Goal: Information Seeking & Learning: Learn about a topic

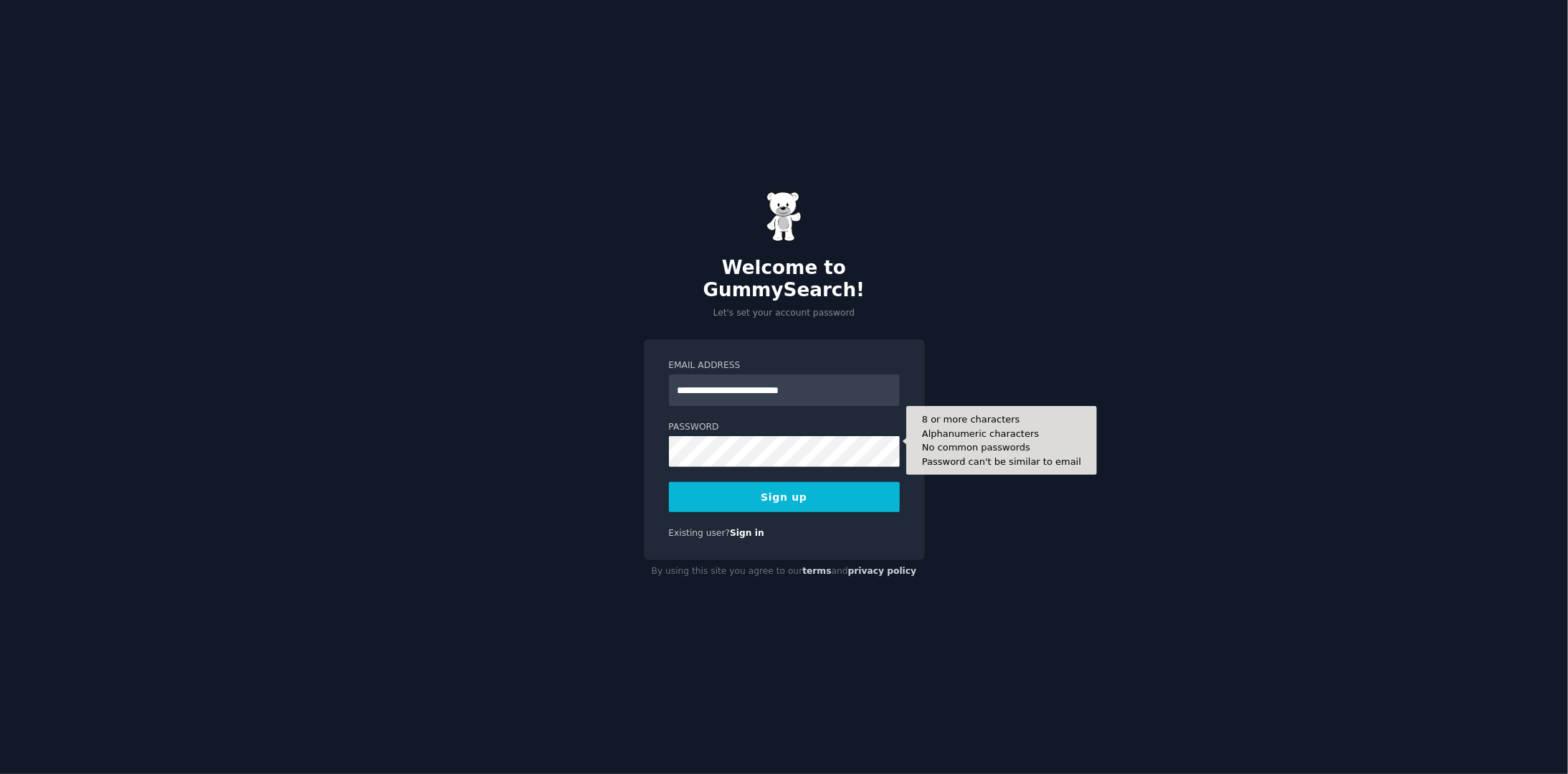
type input "**********"
click at [774, 485] on button "Sign up" at bounding box center [784, 496] width 230 height 30
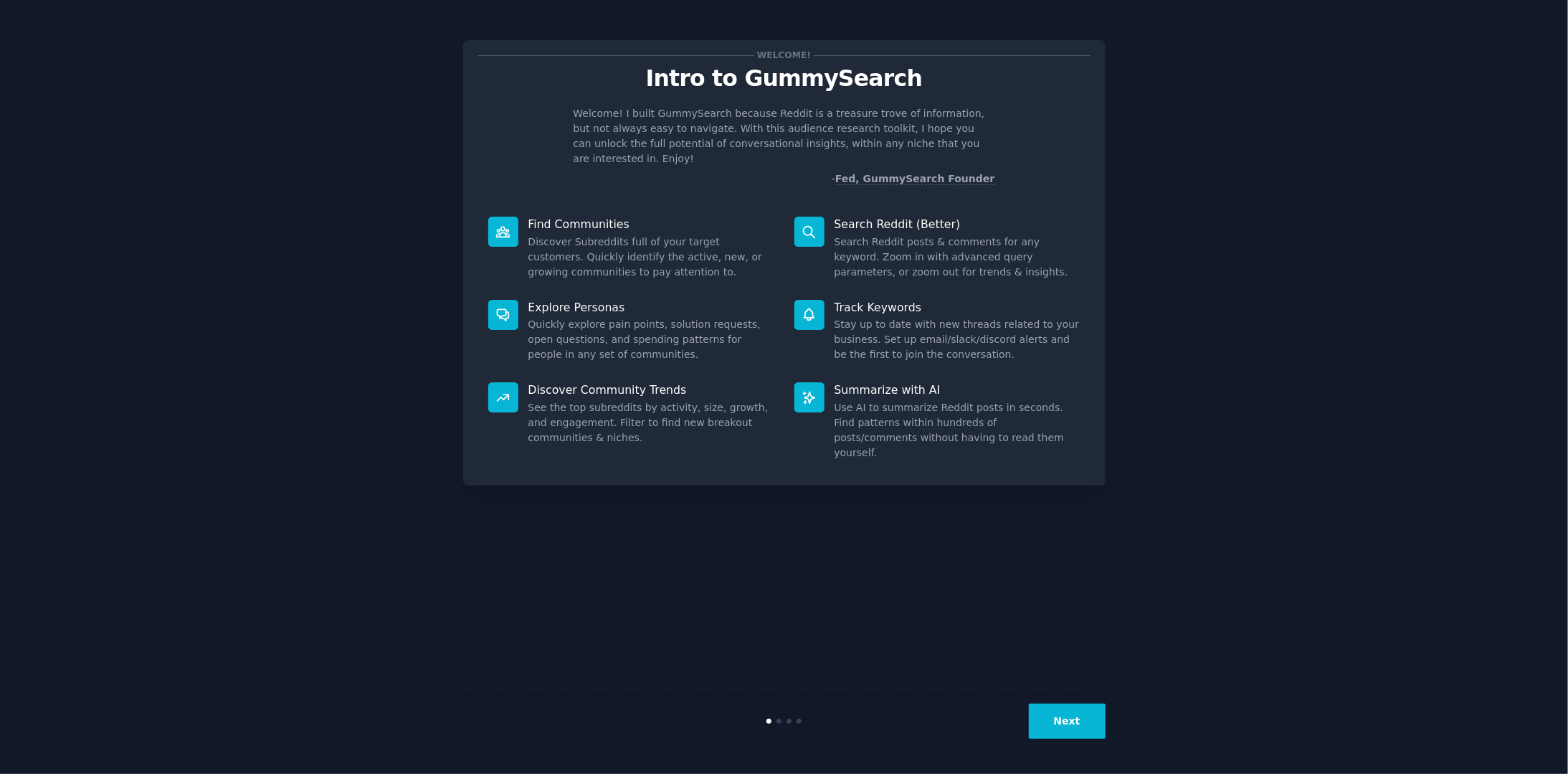
click at [1073, 720] on button "Next" at bounding box center [1067, 720] width 77 height 35
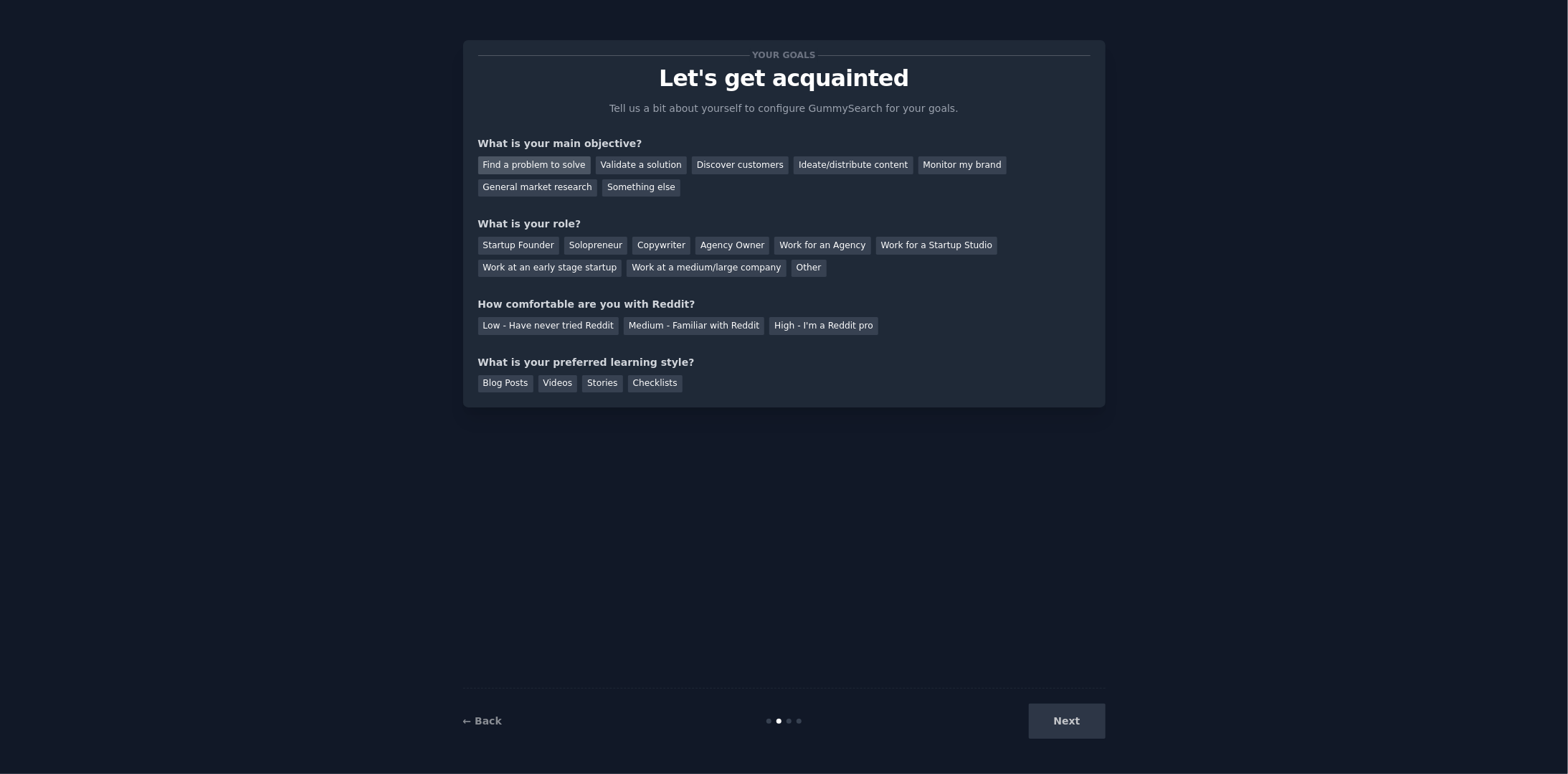
click at [561, 158] on div "Find a problem to solve" at bounding box center [534, 165] width 113 height 18
click at [520, 248] on div "Startup Founder" at bounding box center [518, 246] width 81 height 18
click at [583, 245] on div "Solopreneur" at bounding box center [596, 246] width 64 height 18
click at [534, 335] on div "Your goals Let's get acquainted Tell us a bit about yourself to configure Gummy…" at bounding box center [784, 223] width 612 height 337
drag, startPoint x: 565, startPoint y: 321, endPoint x: 561, endPoint y: 338, distance: 17.5
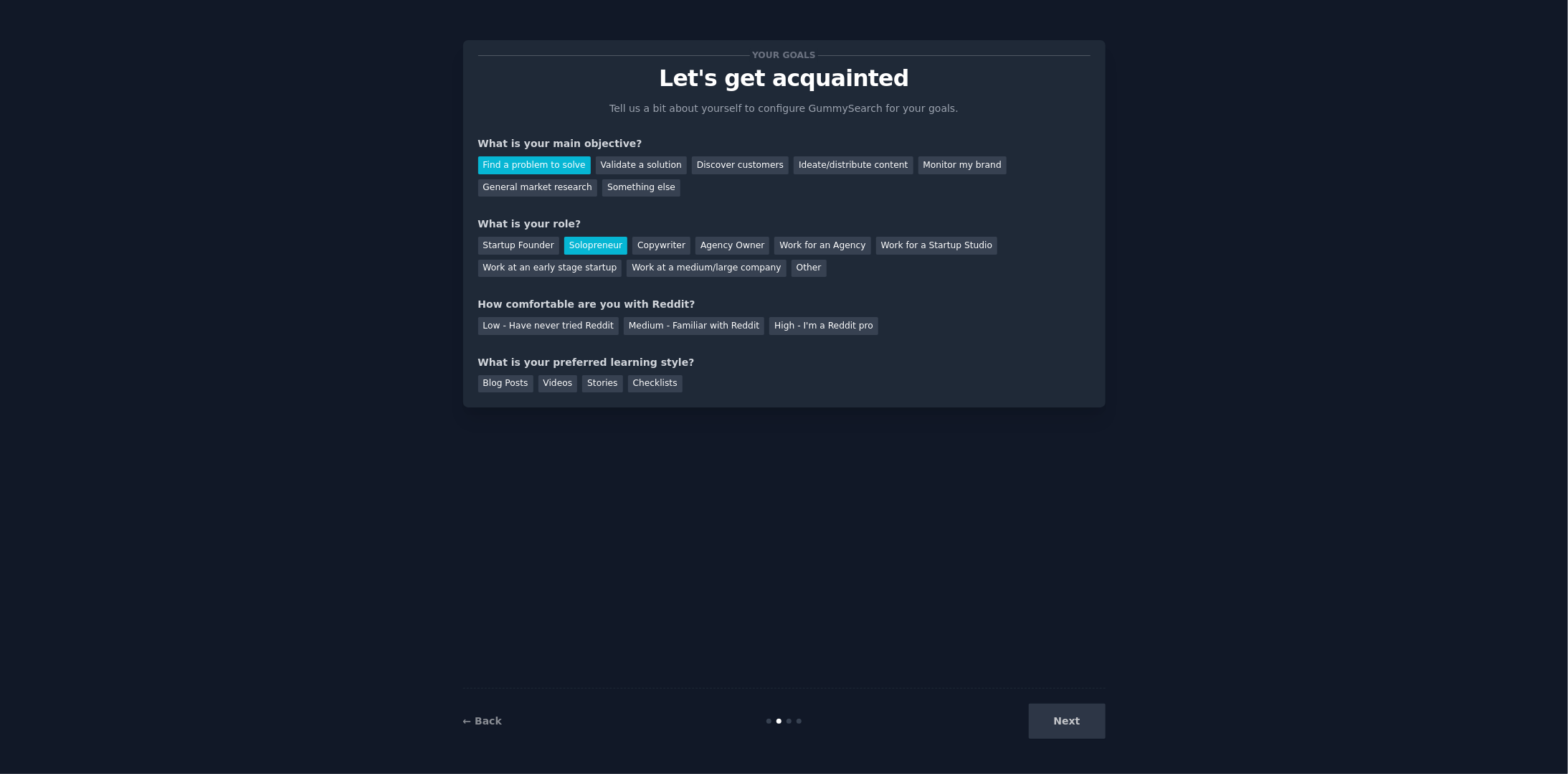
click at [565, 322] on div "Low - Have never tried Reddit" at bounding box center [548, 326] width 141 height 18
click at [507, 387] on div "Blog Posts" at bounding box center [505, 384] width 55 height 18
click at [558, 382] on div "Videos" at bounding box center [557, 384] width 39 height 18
click at [1072, 723] on button "Next" at bounding box center [1067, 720] width 77 height 35
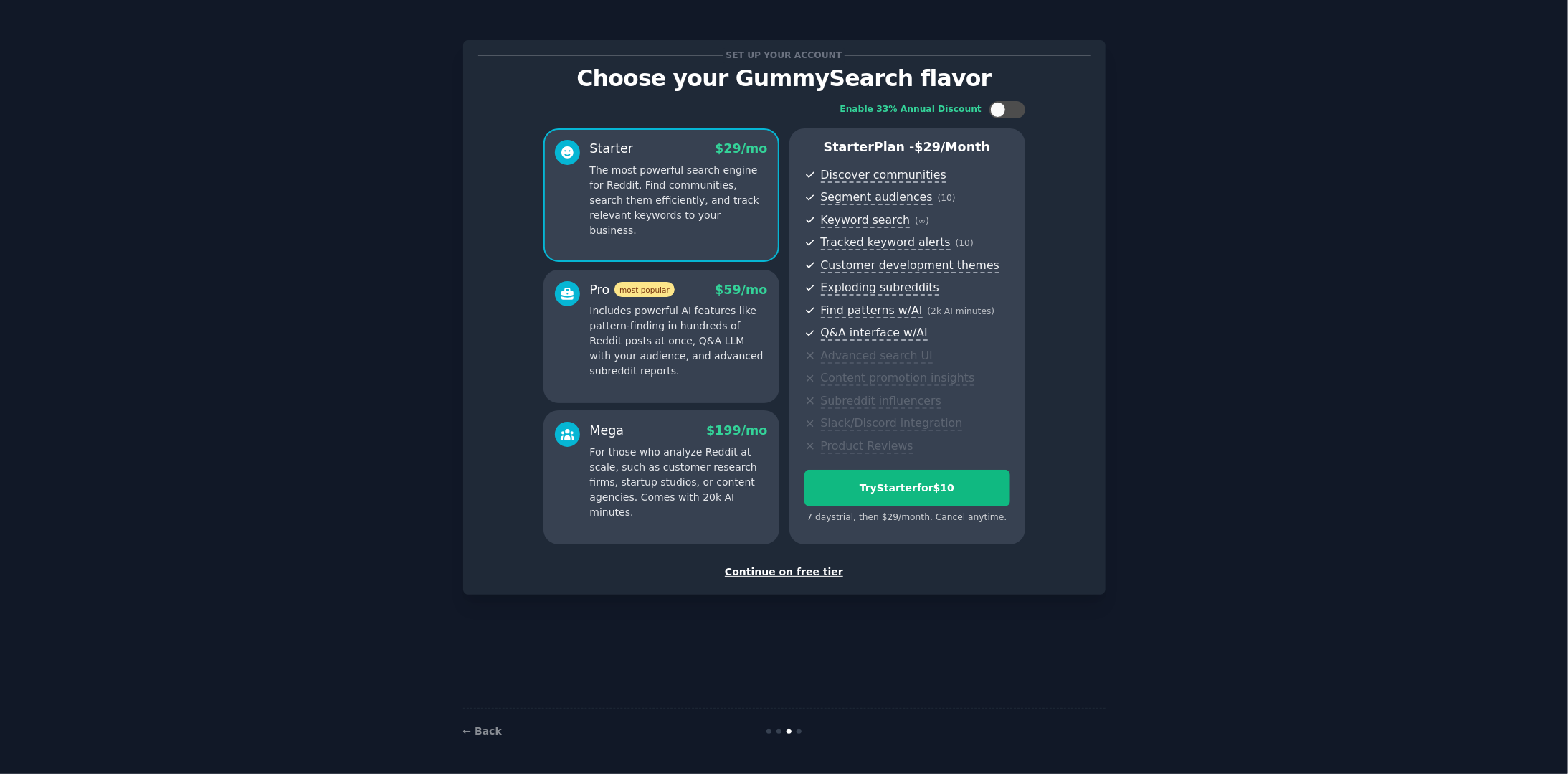
click at [820, 573] on div "Continue on free tier" at bounding box center [784, 572] width 612 height 15
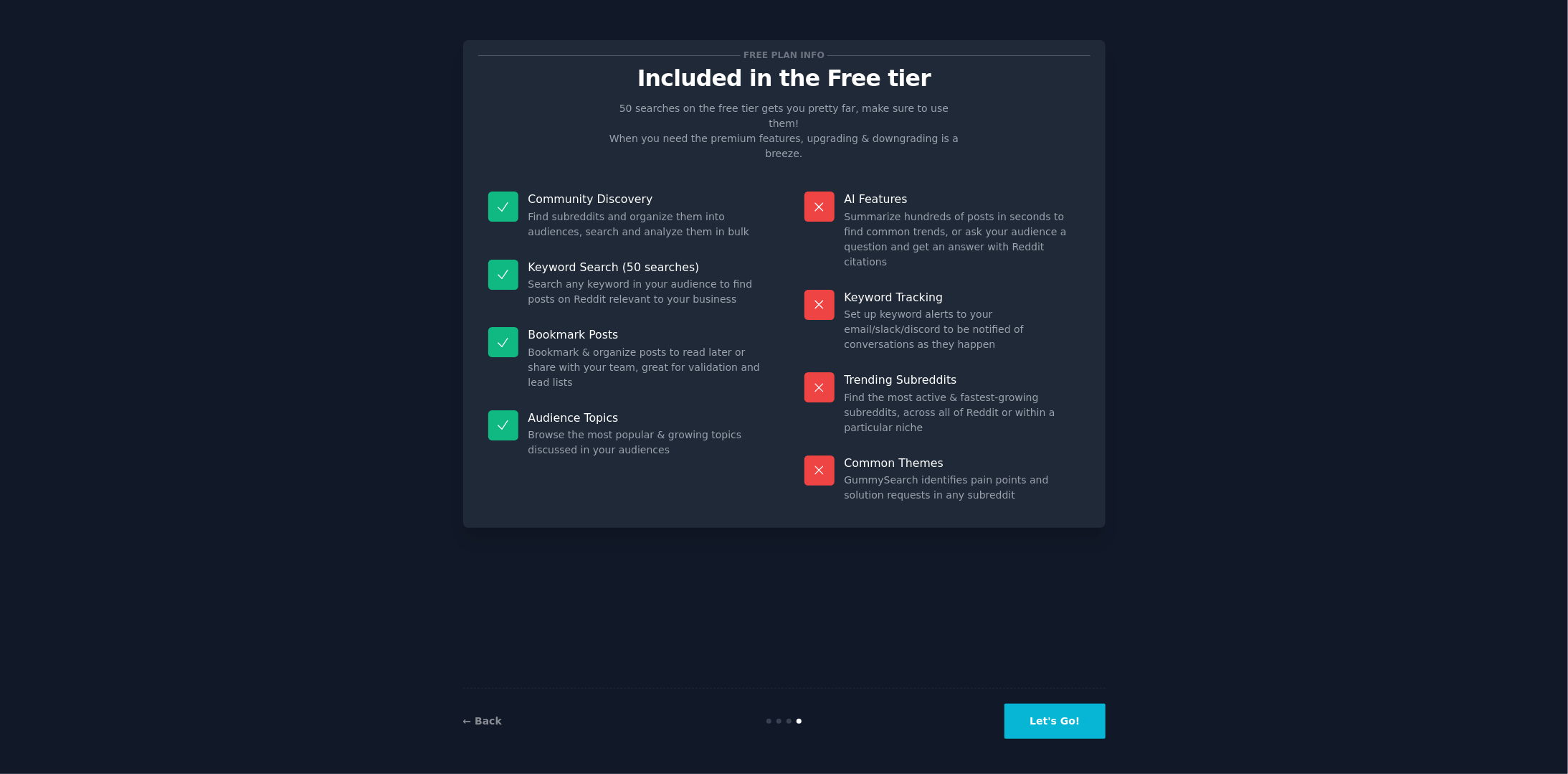
click at [1073, 719] on button "Let's Go!" at bounding box center [1054, 720] width 101 height 35
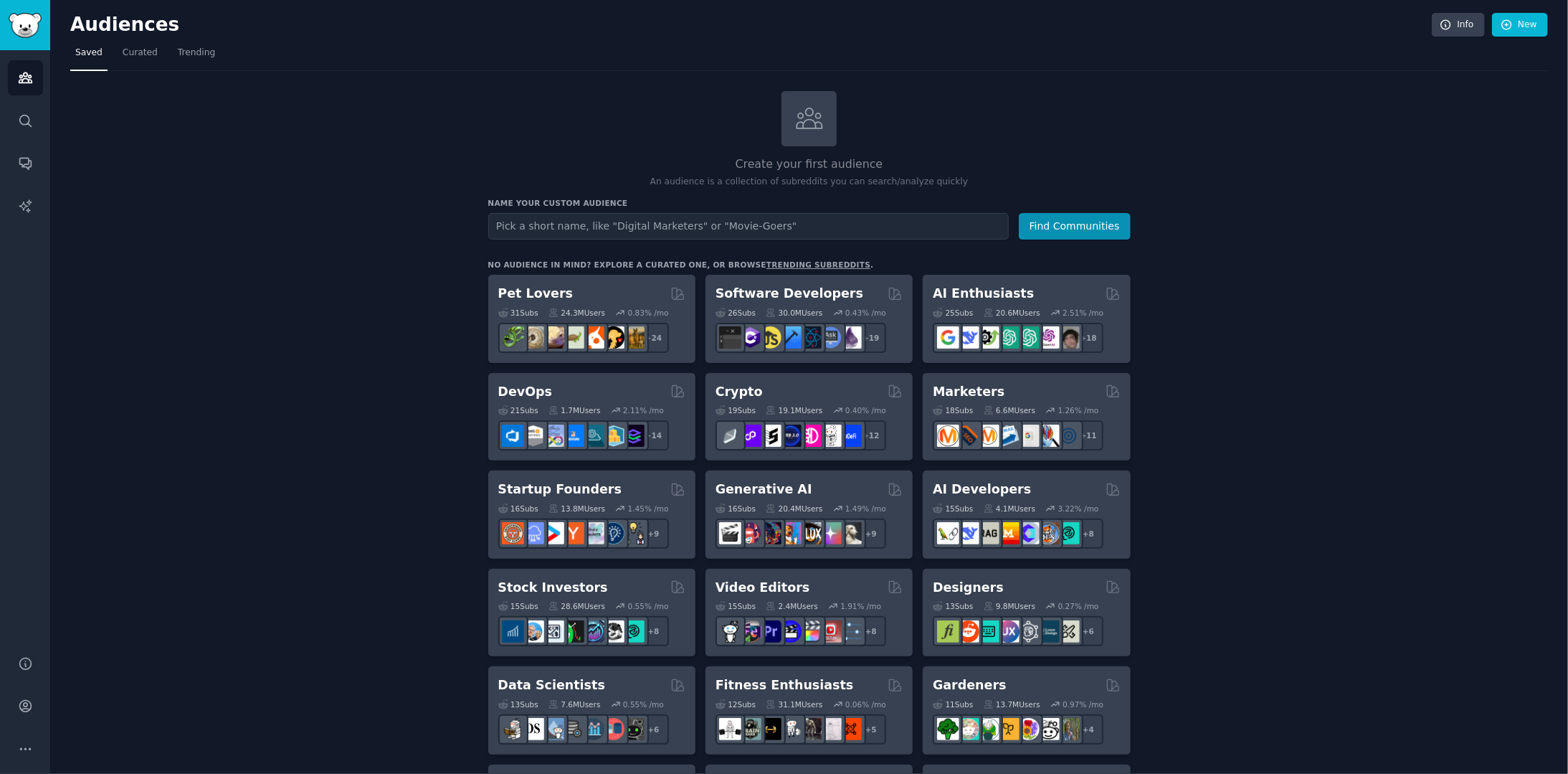
click at [565, 230] on input "text" at bounding box center [749, 226] width 521 height 26
type input "weddings"
click at [1105, 227] on button "Find Communities" at bounding box center [1074, 226] width 112 height 26
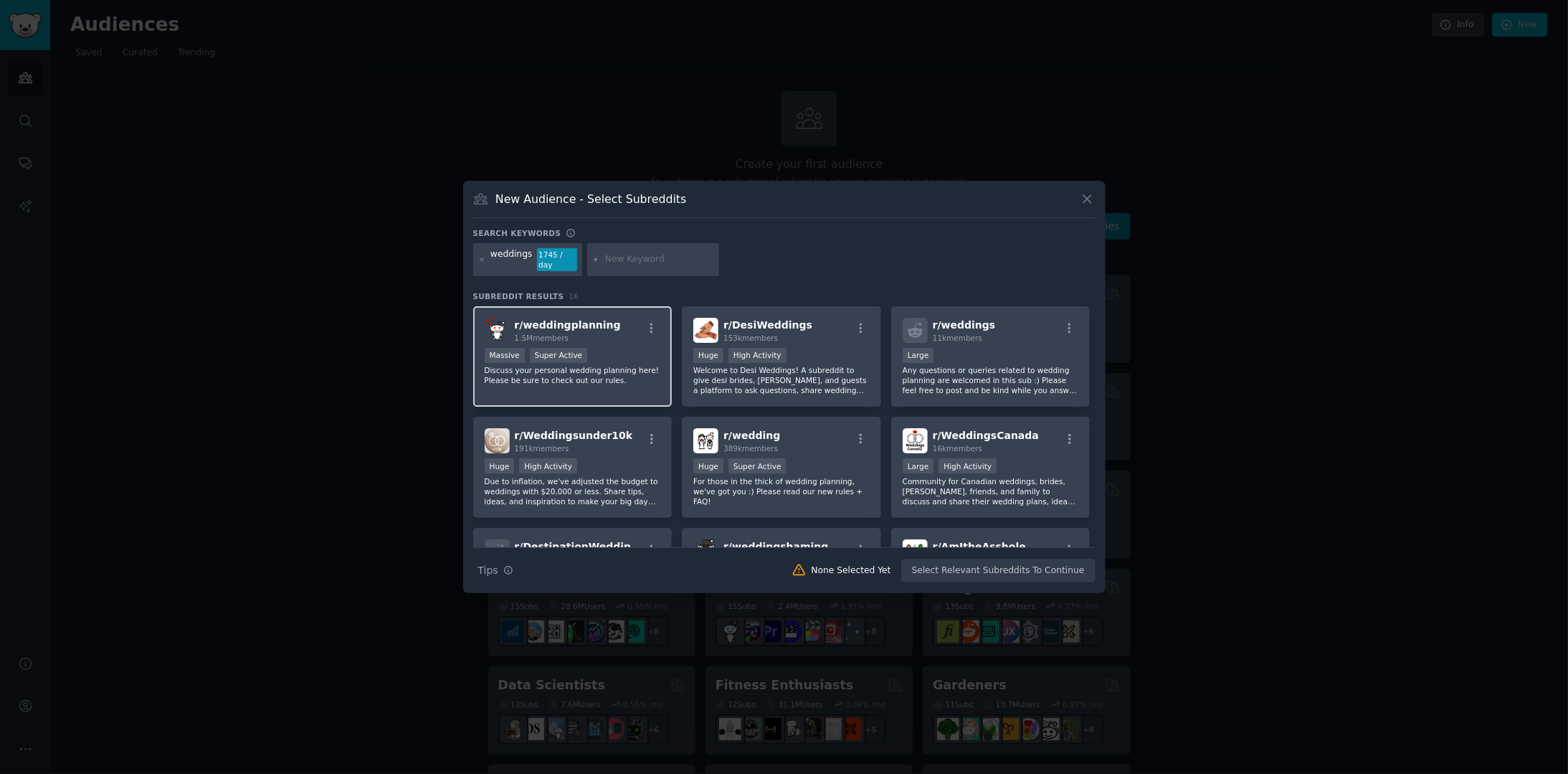
click at [618, 327] on div "r/ weddingplanning 1.5M members" at bounding box center [573, 330] width 176 height 25
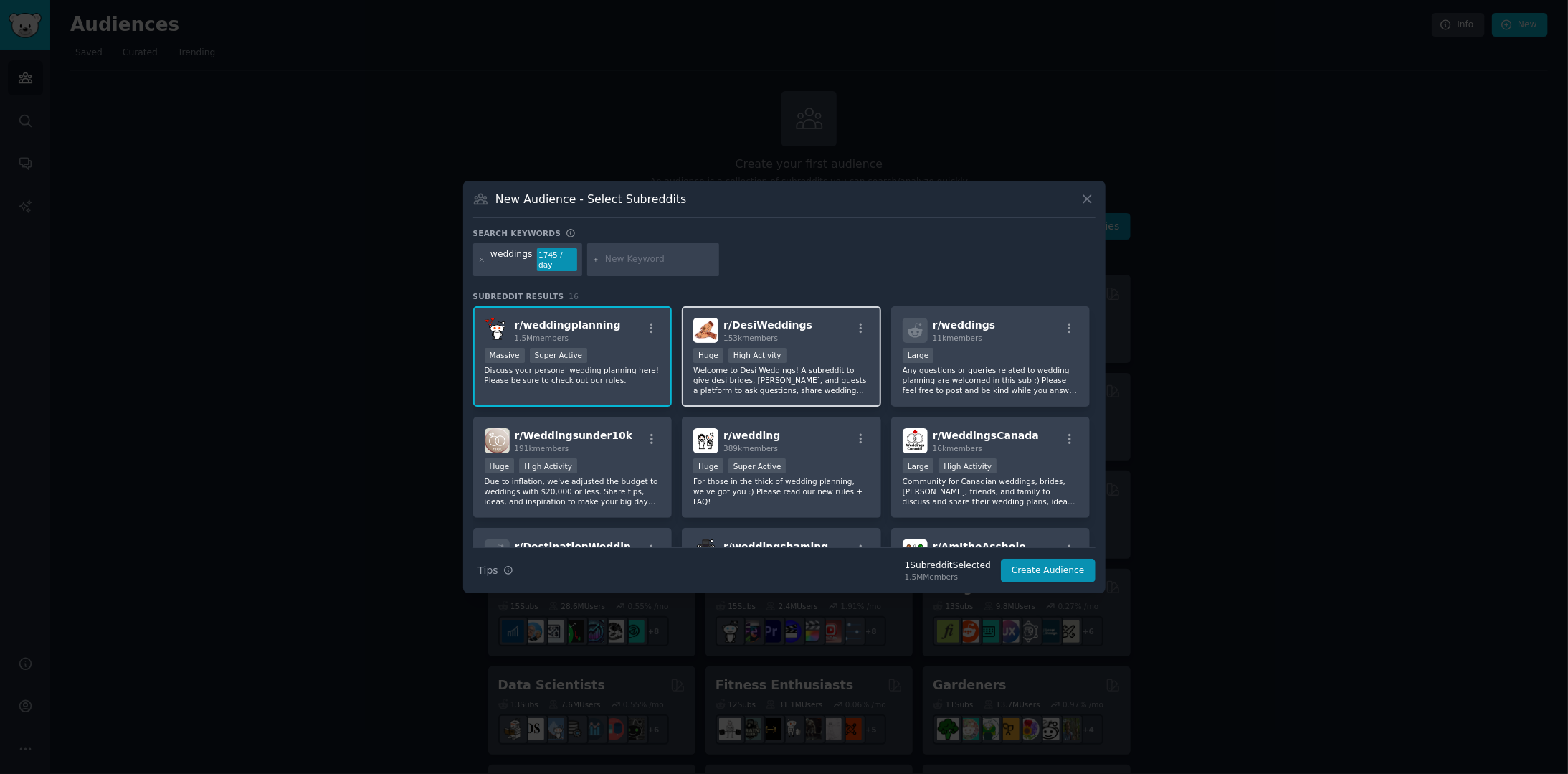
click at [812, 337] on div "r/ DesiWeddings 153k members" at bounding box center [781, 330] width 176 height 25
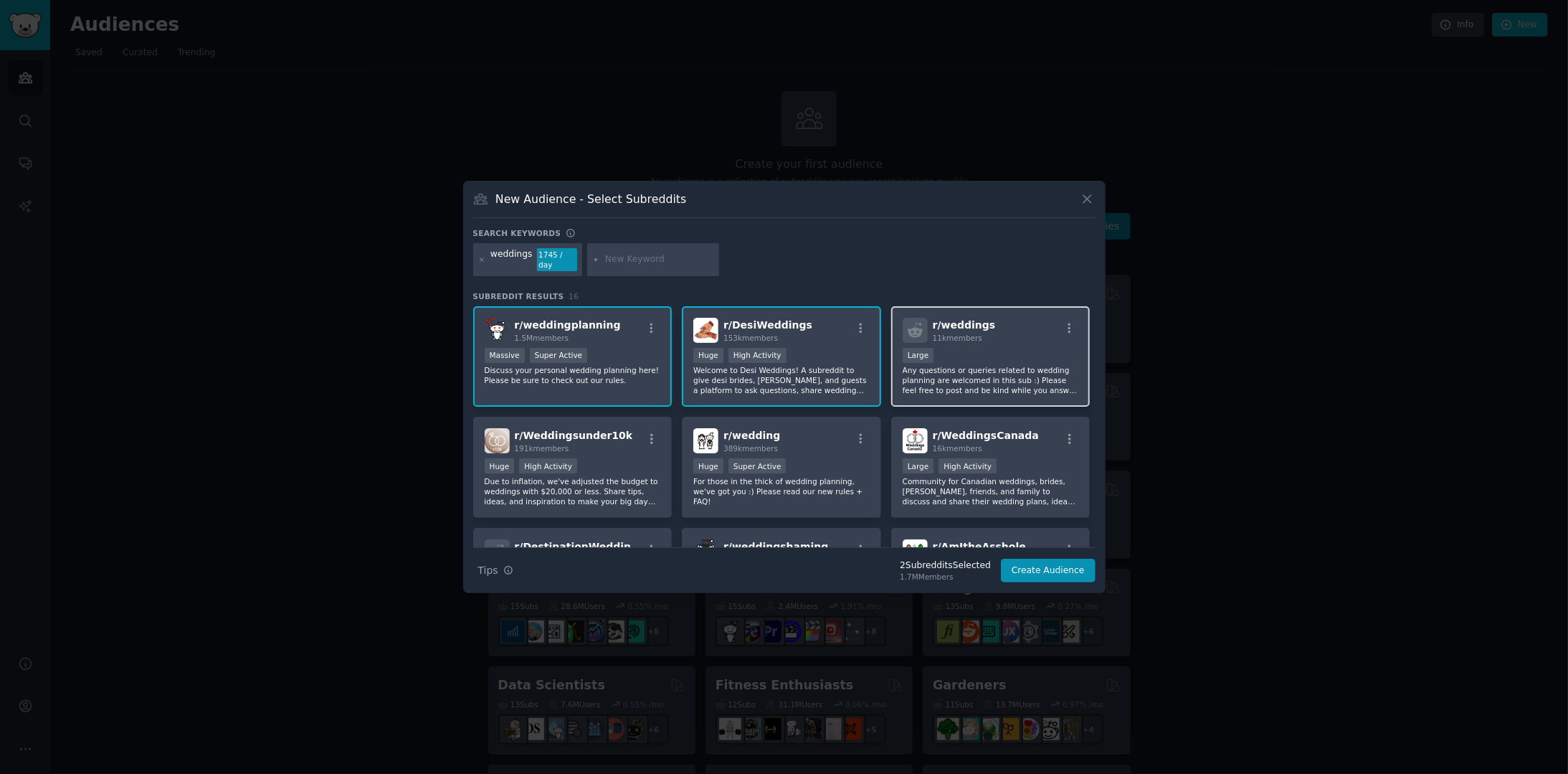
click at [1031, 348] on div "10,000 - 100,000 members Large" at bounding box center [991, 357] width 176 height 18
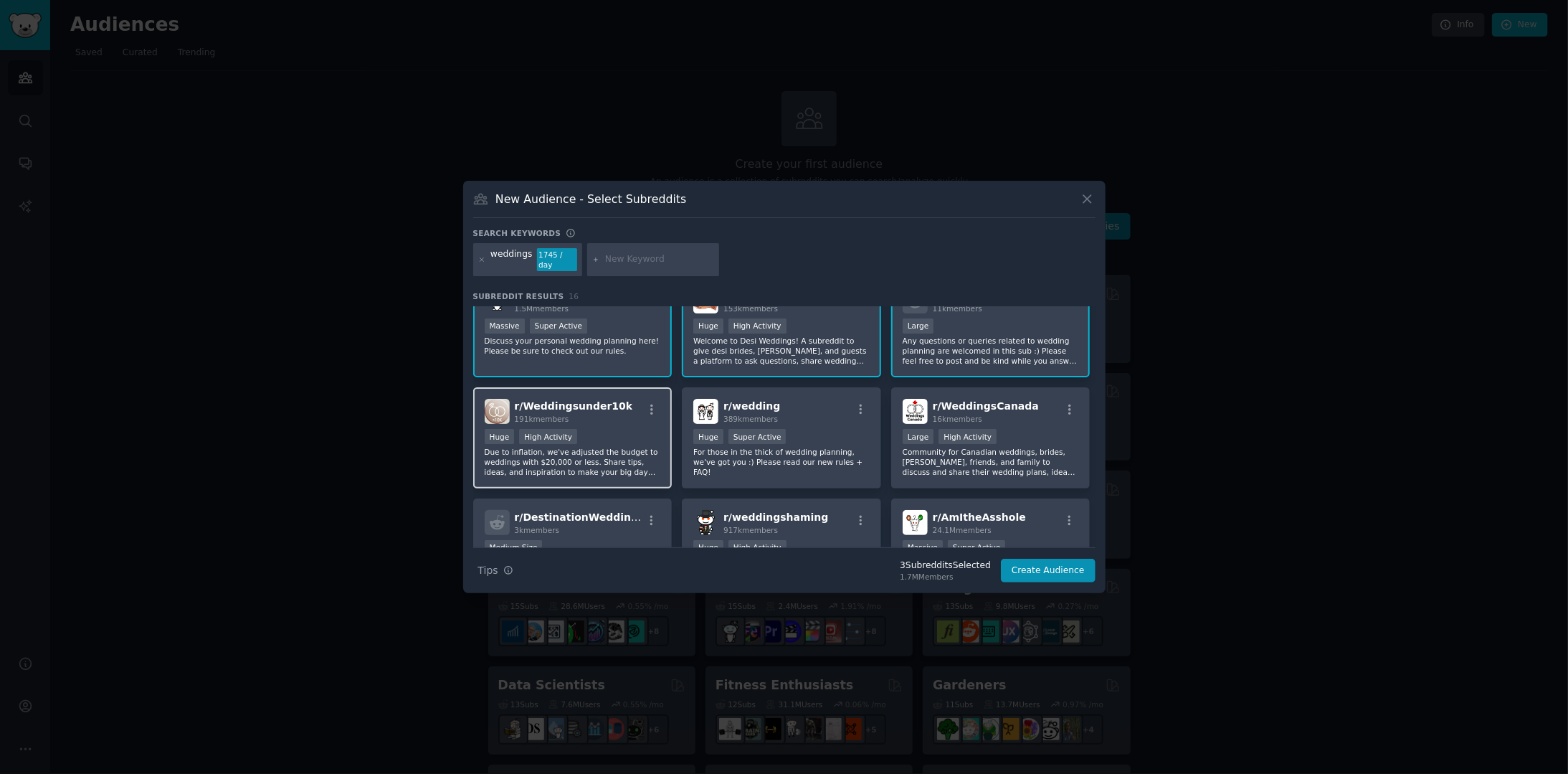
scroll to position [72, 0]
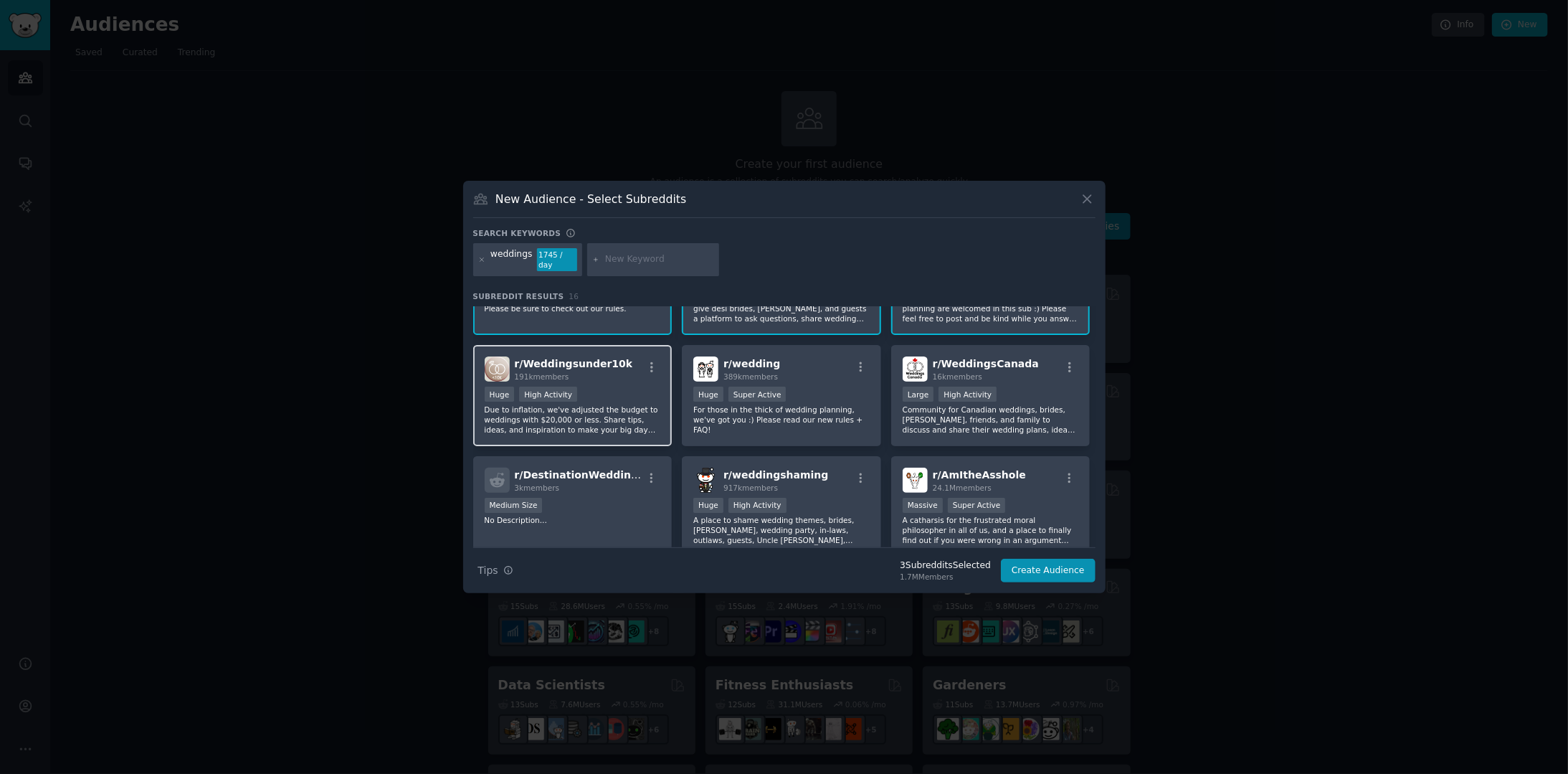
click at [594, 387] on div "Huge High Activity" at bounding box center [573, 396] width 176 height 18
click at [821, 378] on div "r/ wedding 389k members >= 95th percentile for submissions / day Huge Super Act…" at bounding box center [781, 395] width 200 height 101
click at [1028, 405] on p "Community for Canadian weddings, brides, [PERSON_NAME], friends, and family to …" at bounding box center [991, 419] width 176 height 30
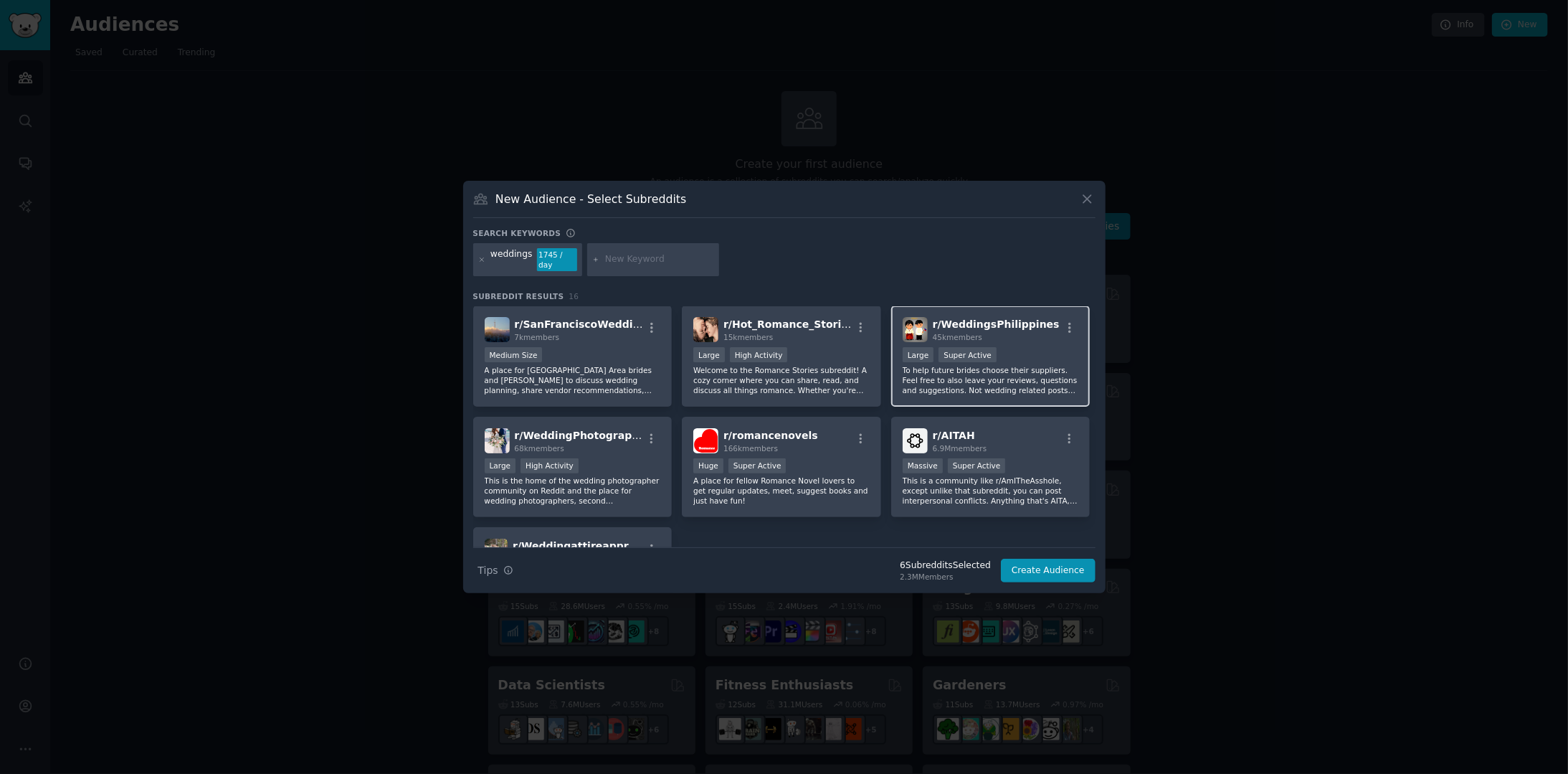
scroll to position [358, 0]
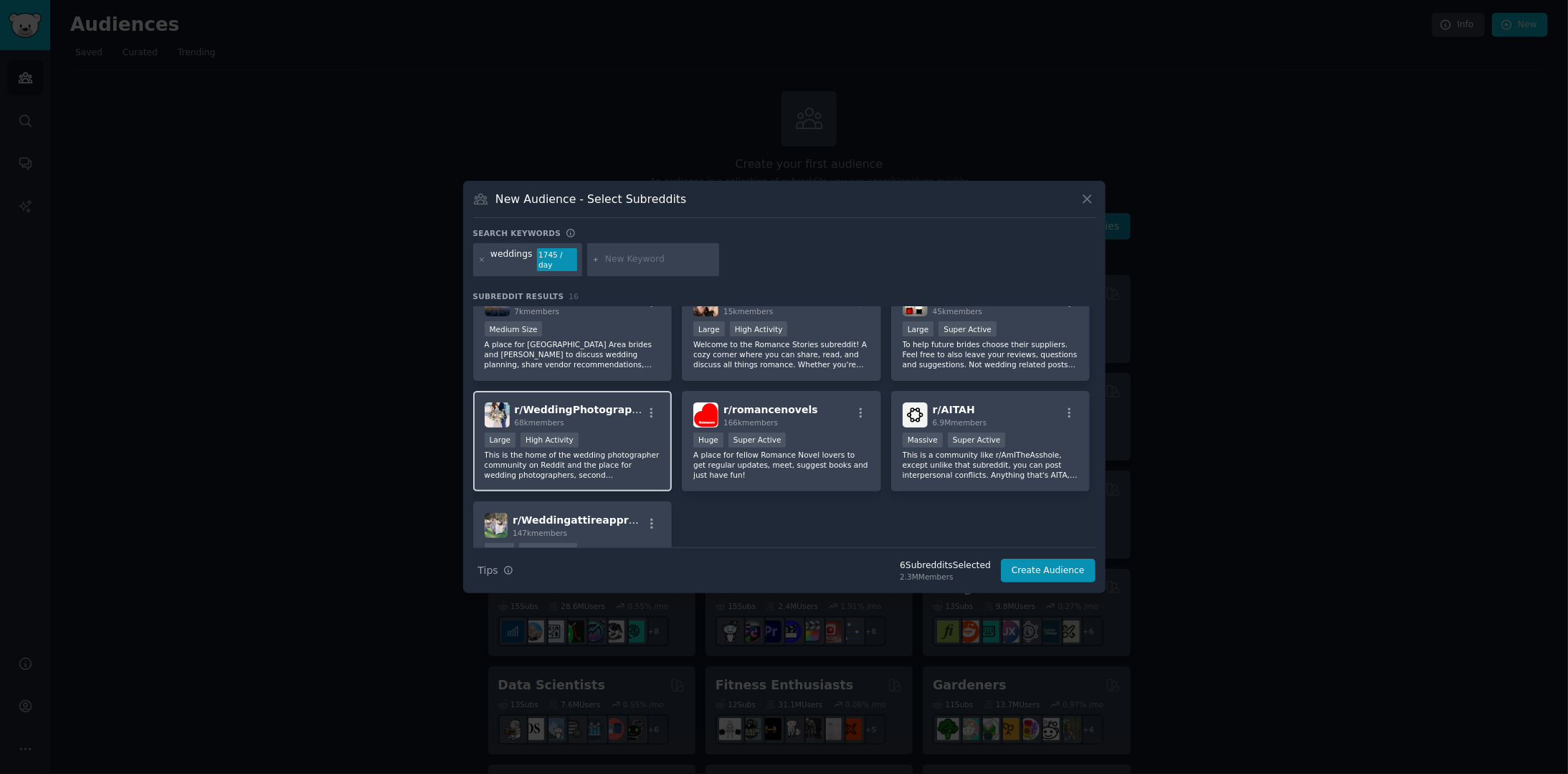
click at [606, 435] on div "Large High Activity" at bounding box center [573, 441] width 176 height 18
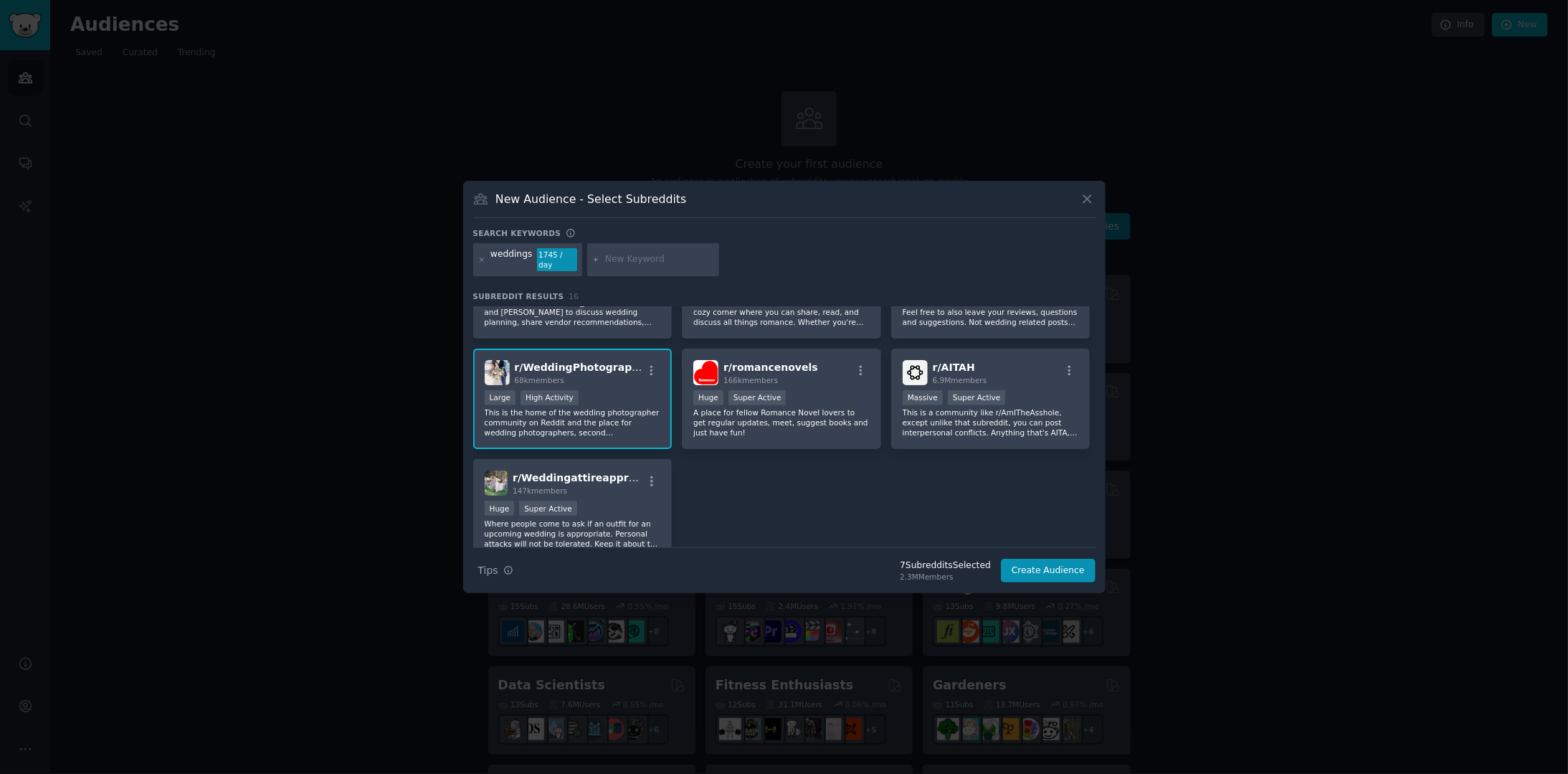
scroll to position [430, 0]
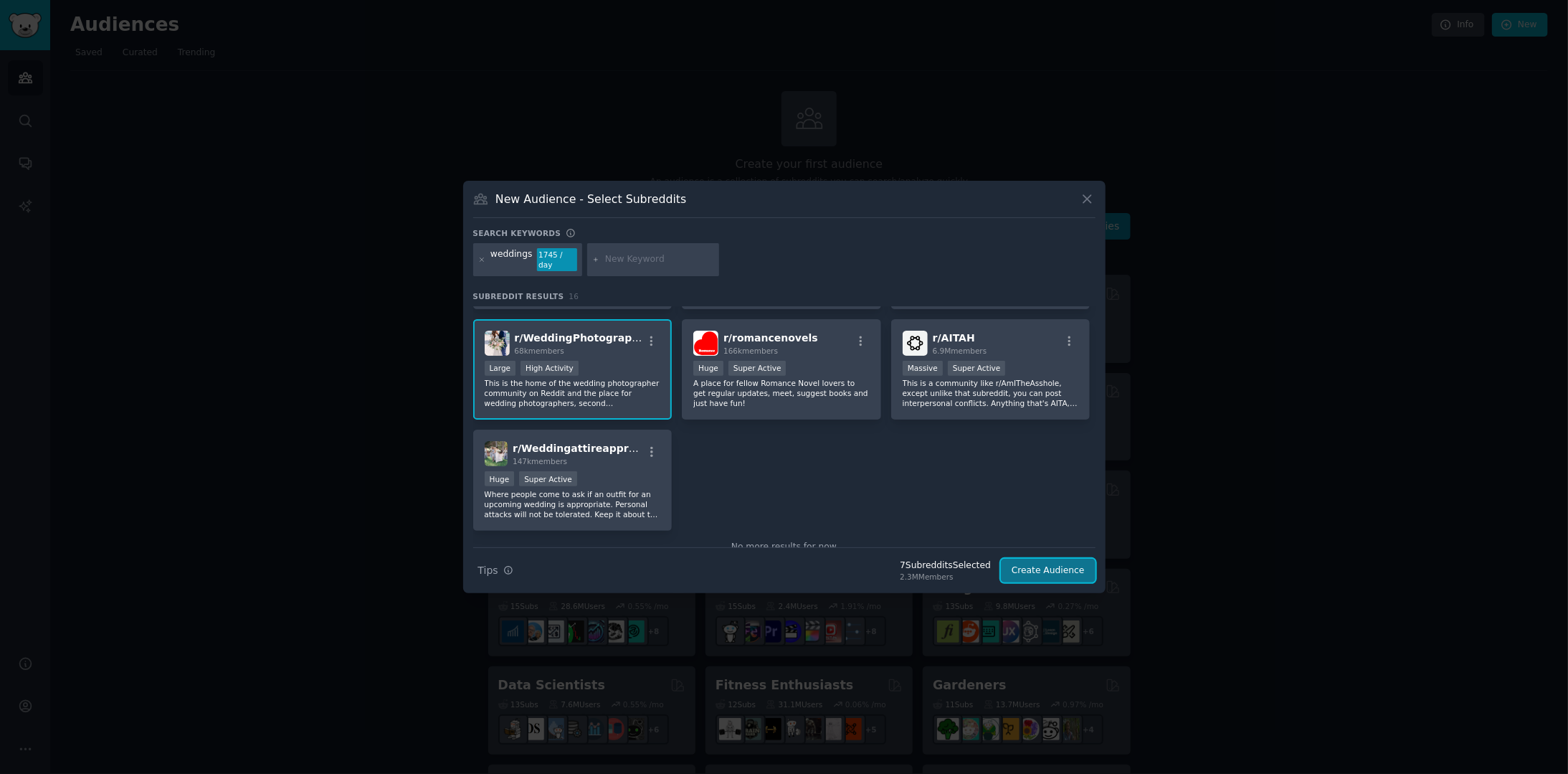
click at [1054, 569] on button "Create Audience" at bounding box center [1048, 571] width 94 height 24
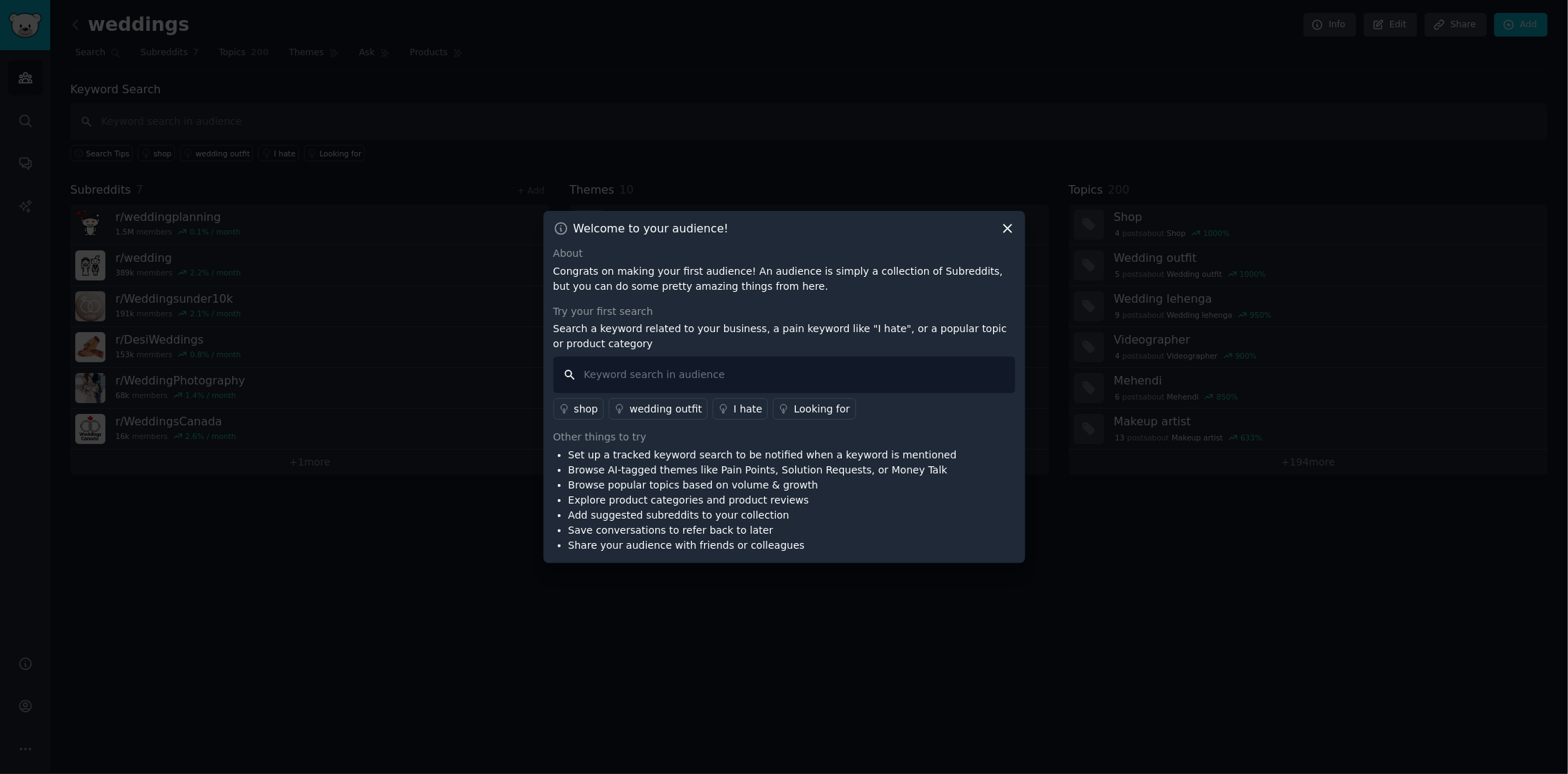
click at [644, 371] on input "text" at bounding box center [784, 375] width 462 height 36
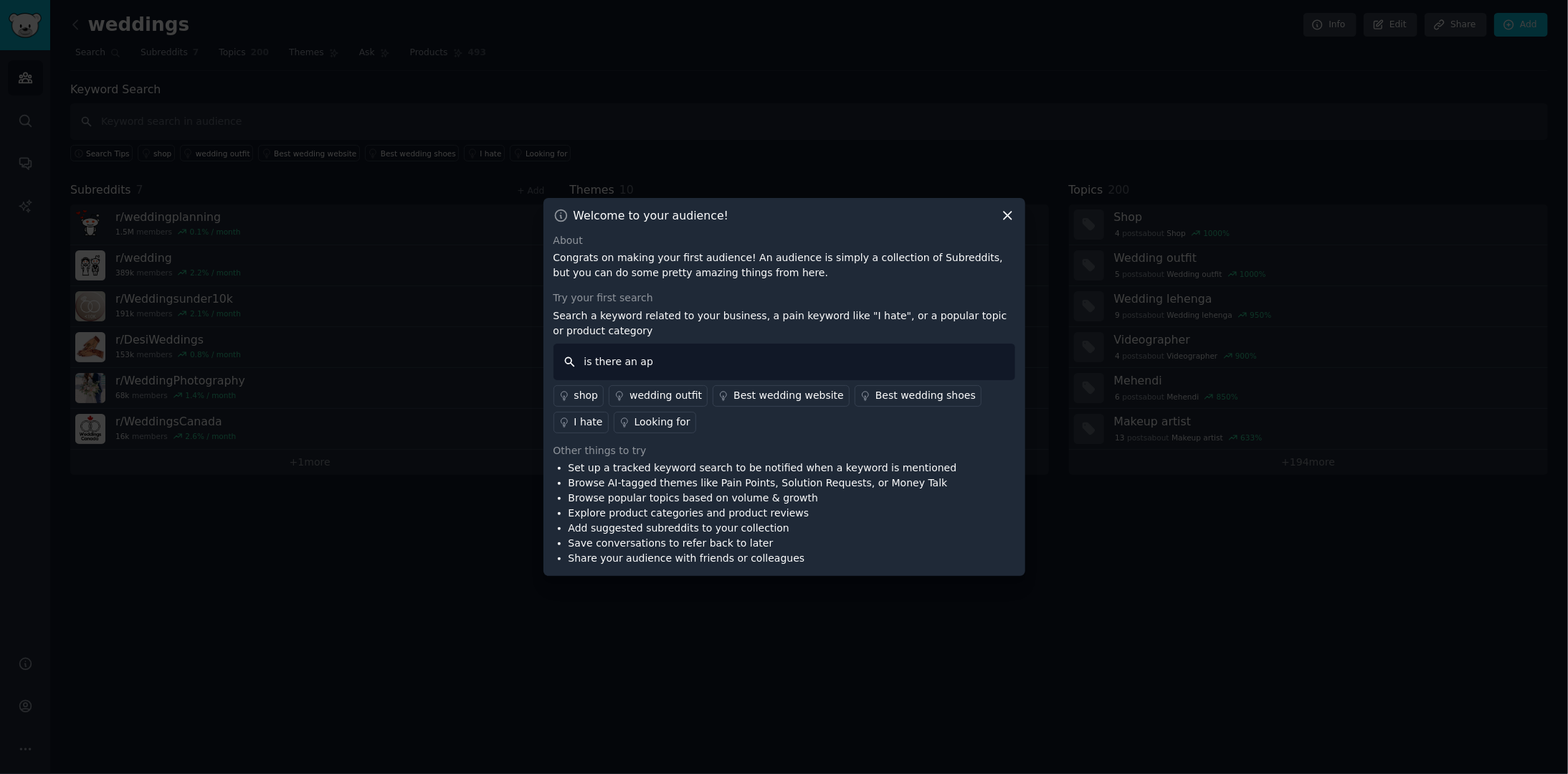
type input "is there an app"
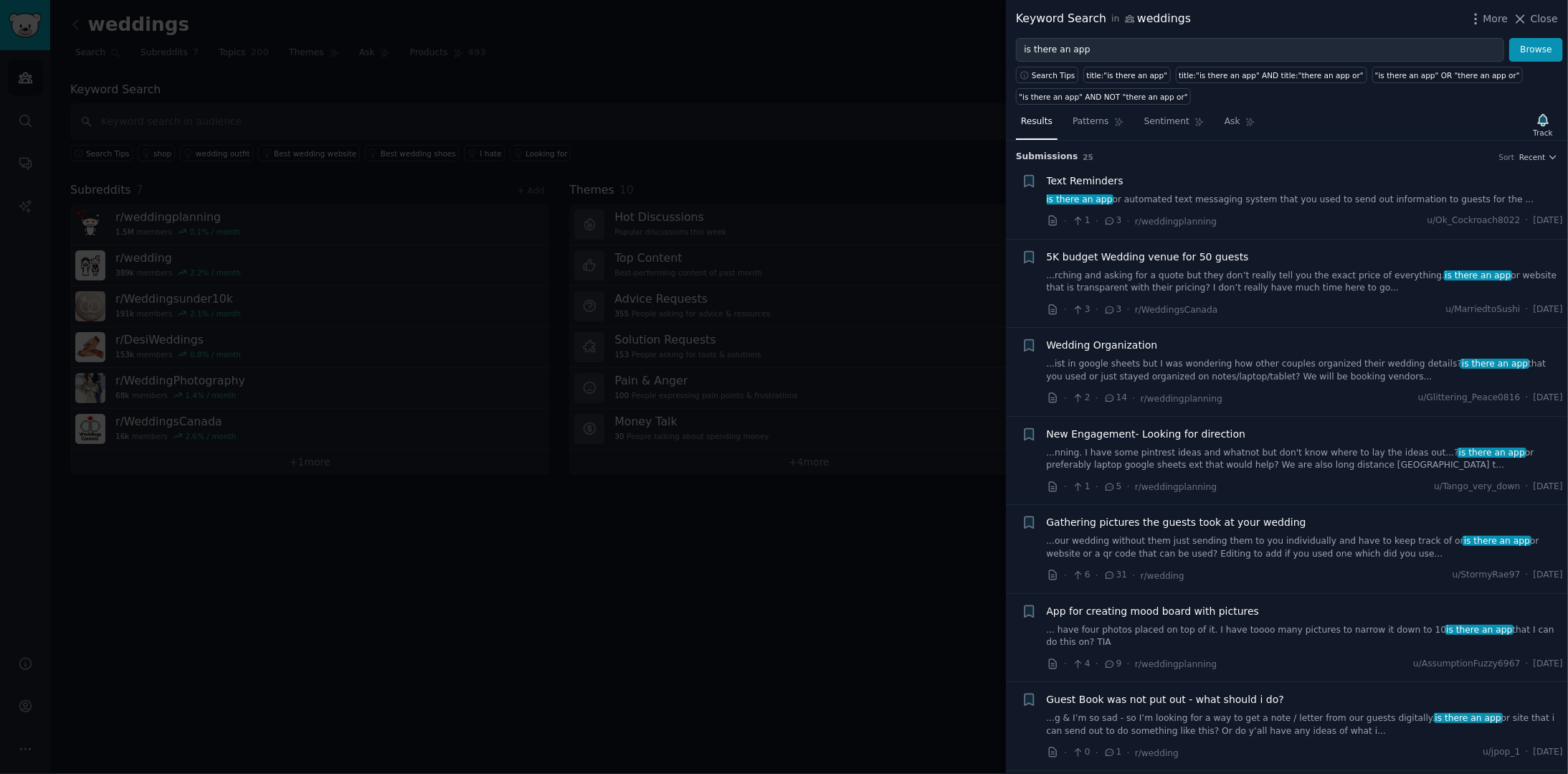
click at [1184, 200] on link "is there an app or automated text messaging system that you used to send out in…" at bounding box center [1306, 200] width 517 height 13
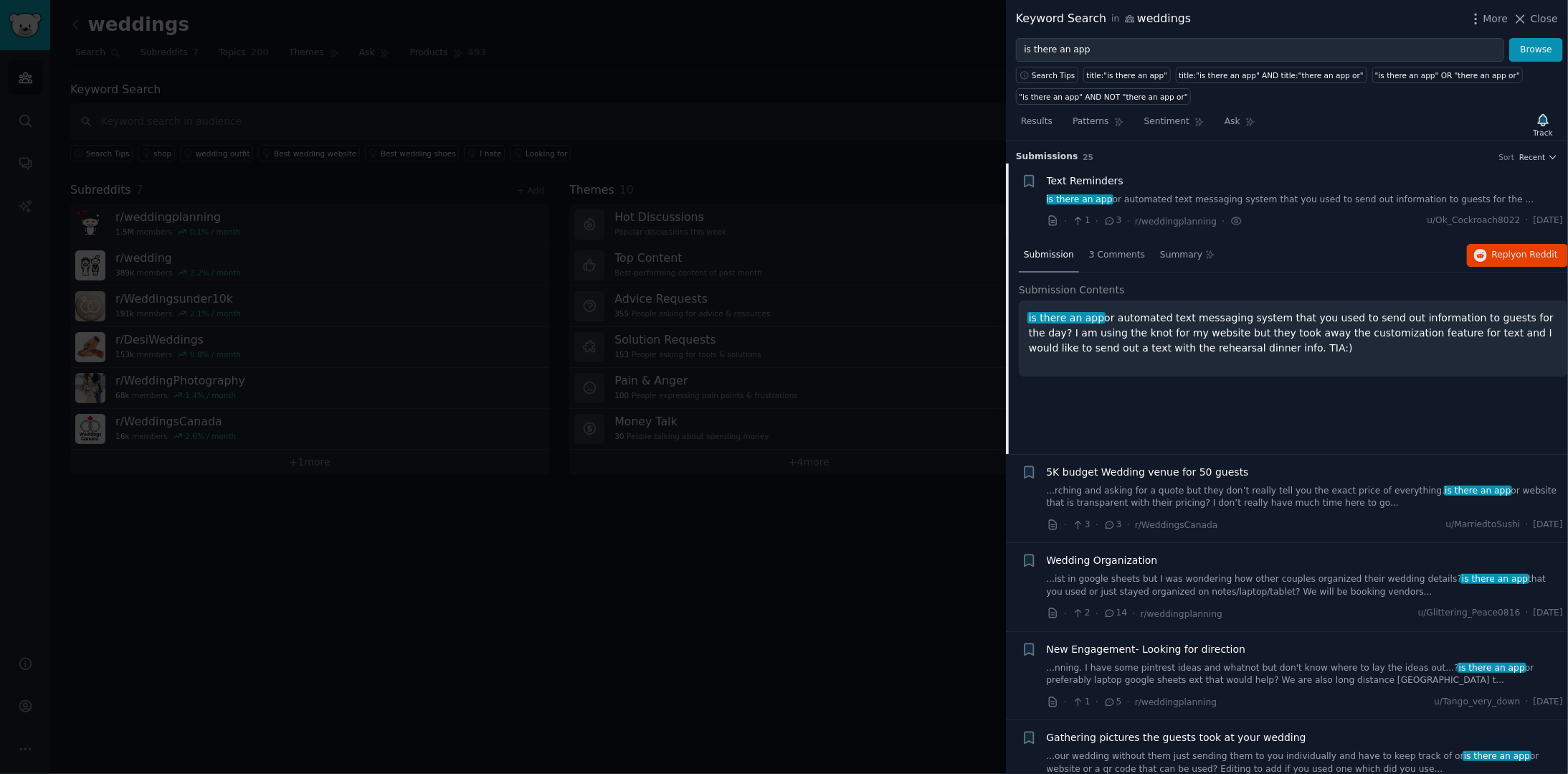
scroll to position [22, 0]
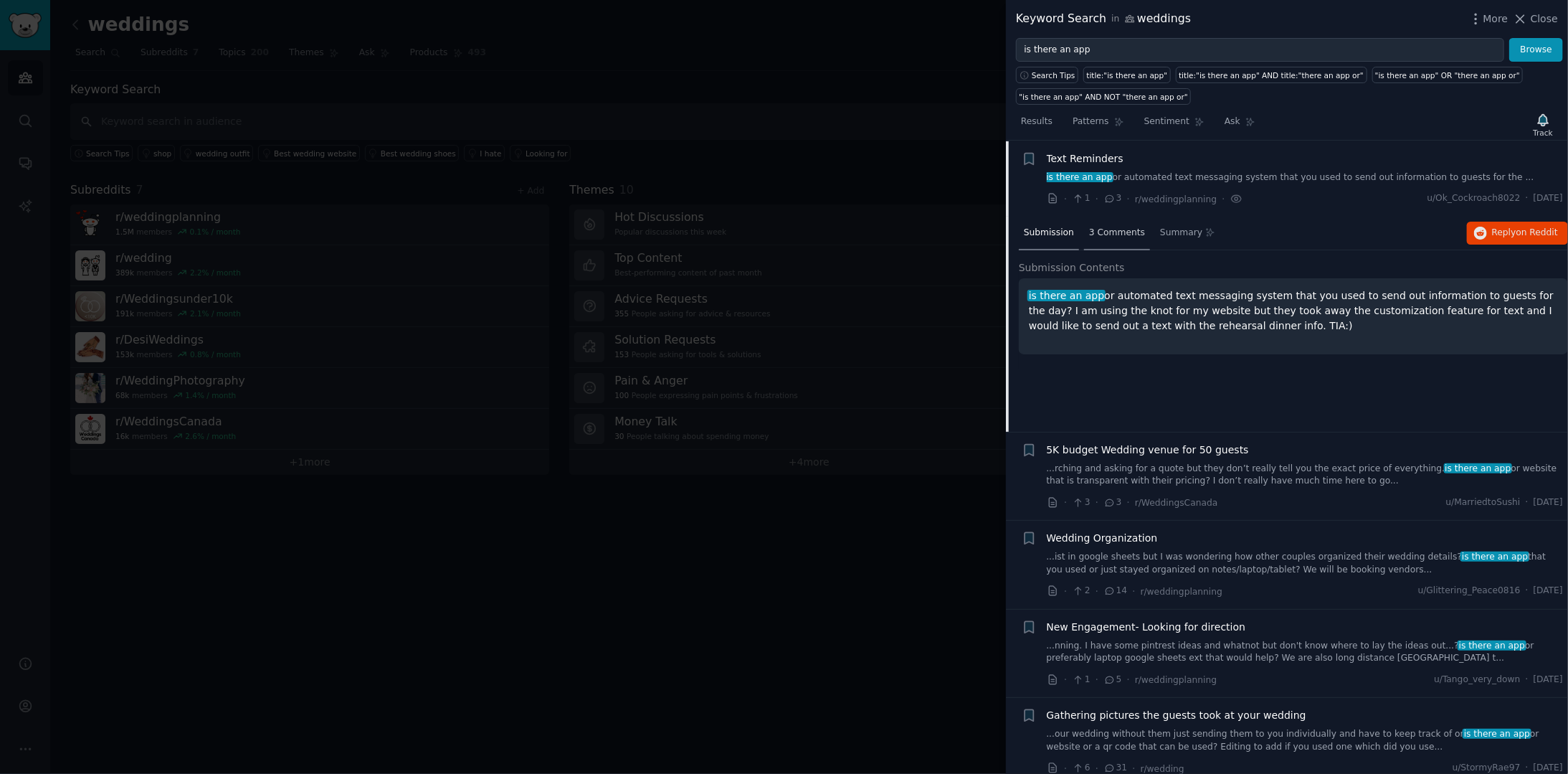
click at [1111, 230] on span "3 Comments" at bounding box center [1117, 233] width 56 height 13
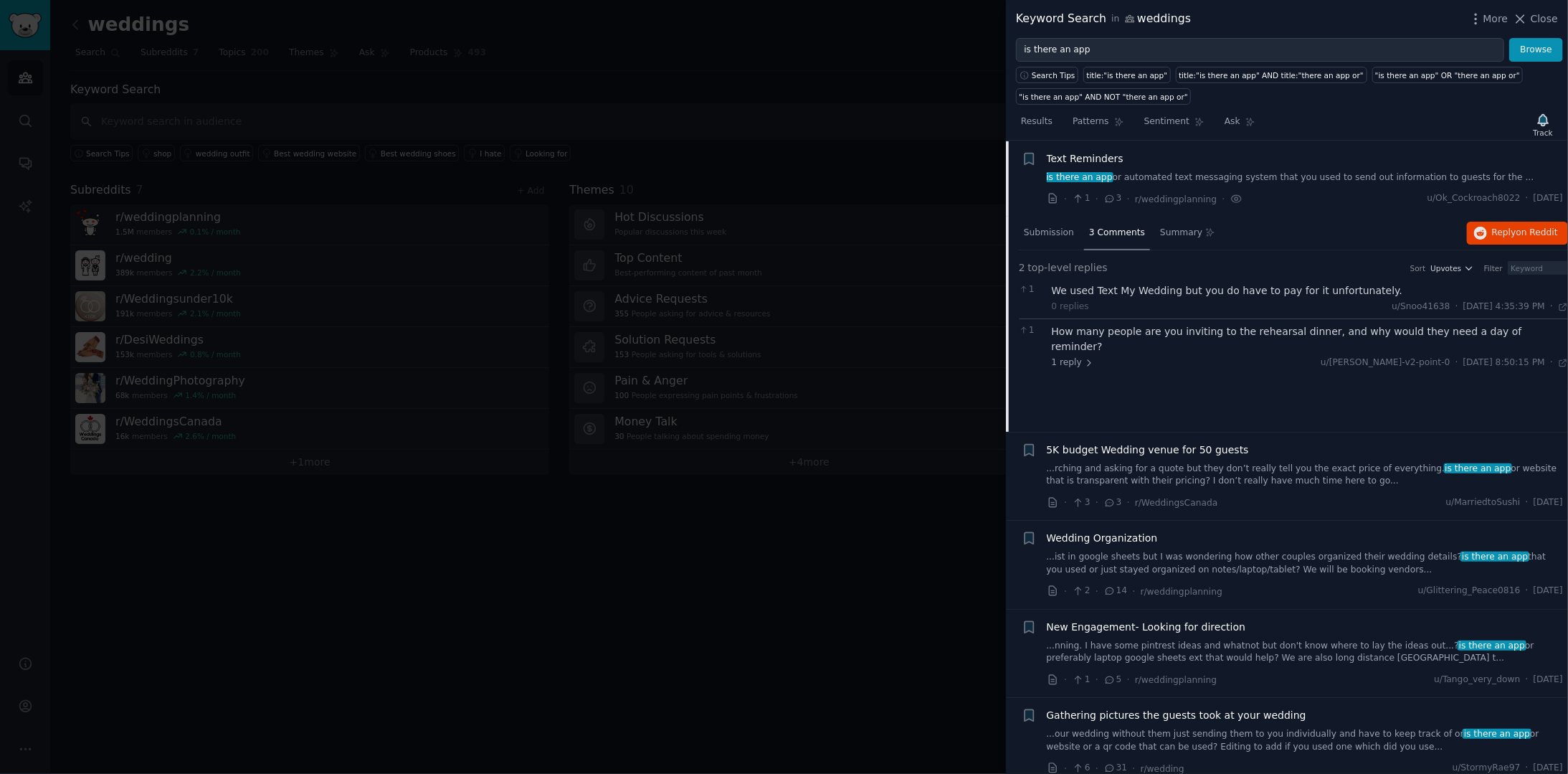
click at [1184, 165] on div "Text Reminders is there an app or automated text messaging system that you used…" at bounding box center [1306, 168] width 517 height 33
click at [1171, 171] on link "is there an app or automated text messaging system that you used to send out in…" at bounding box center [1306, 178] width 517 height 13
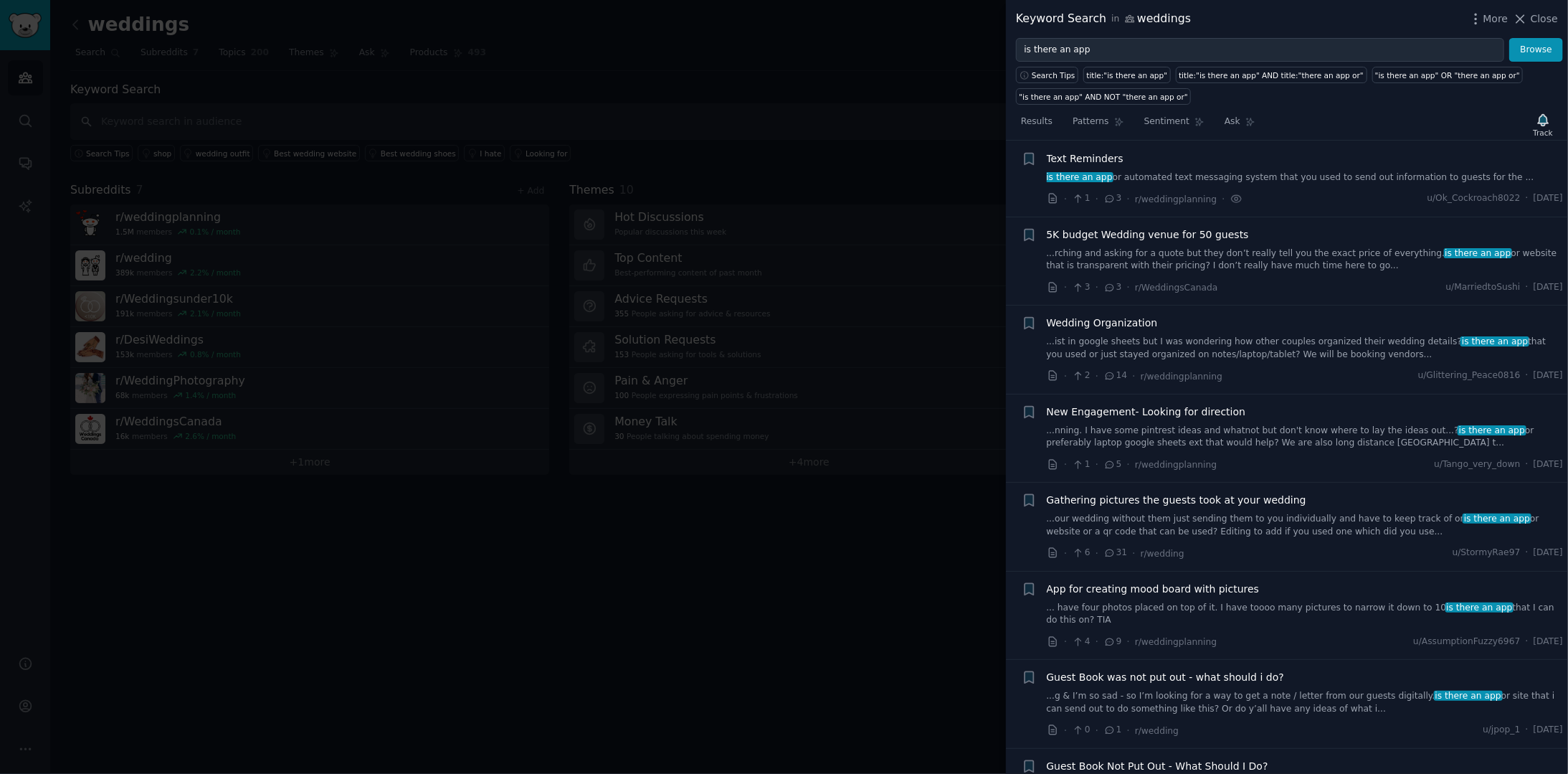
click at [1123, 261] on link "...rching and asking for a quote but they don’t really tell you the exact price…" at bounding box center [1306, 260] width 517 height 25
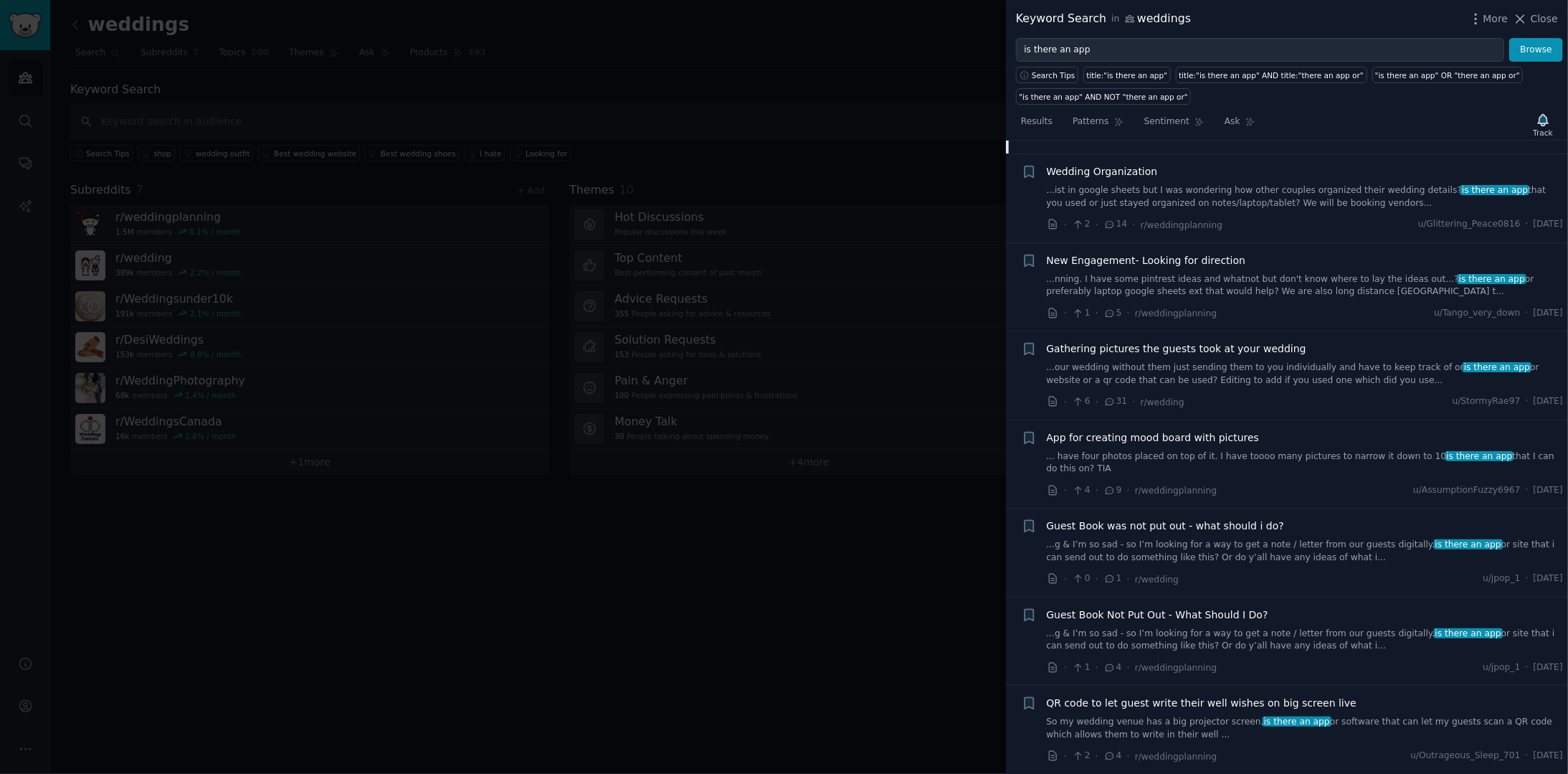
scroll to position [528, 0]
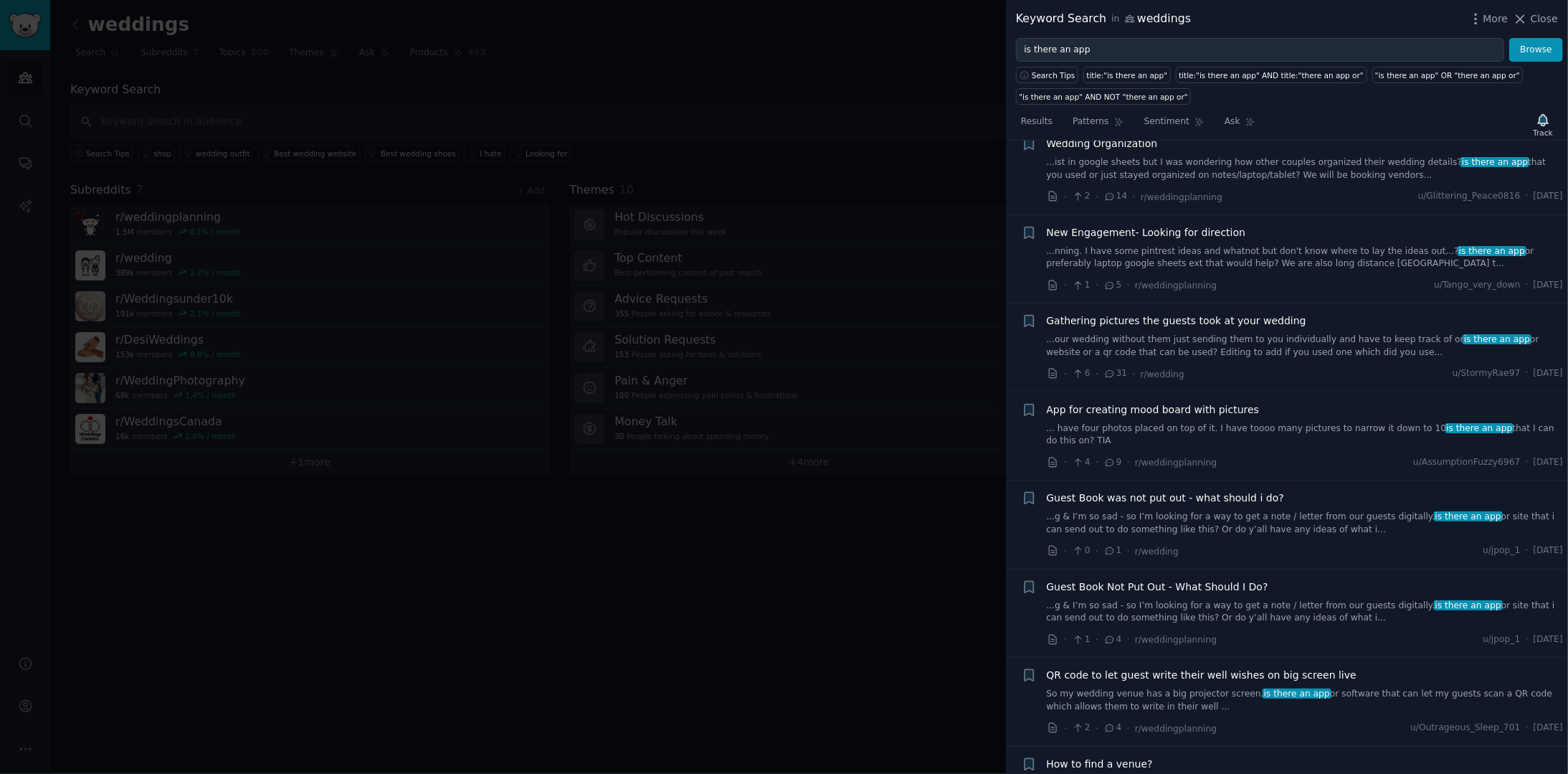
click at [1209, 333] on link "...our wedding without them just sending them to you individually and have to k…" at bounding box center [1306, 346] width 517 height 25
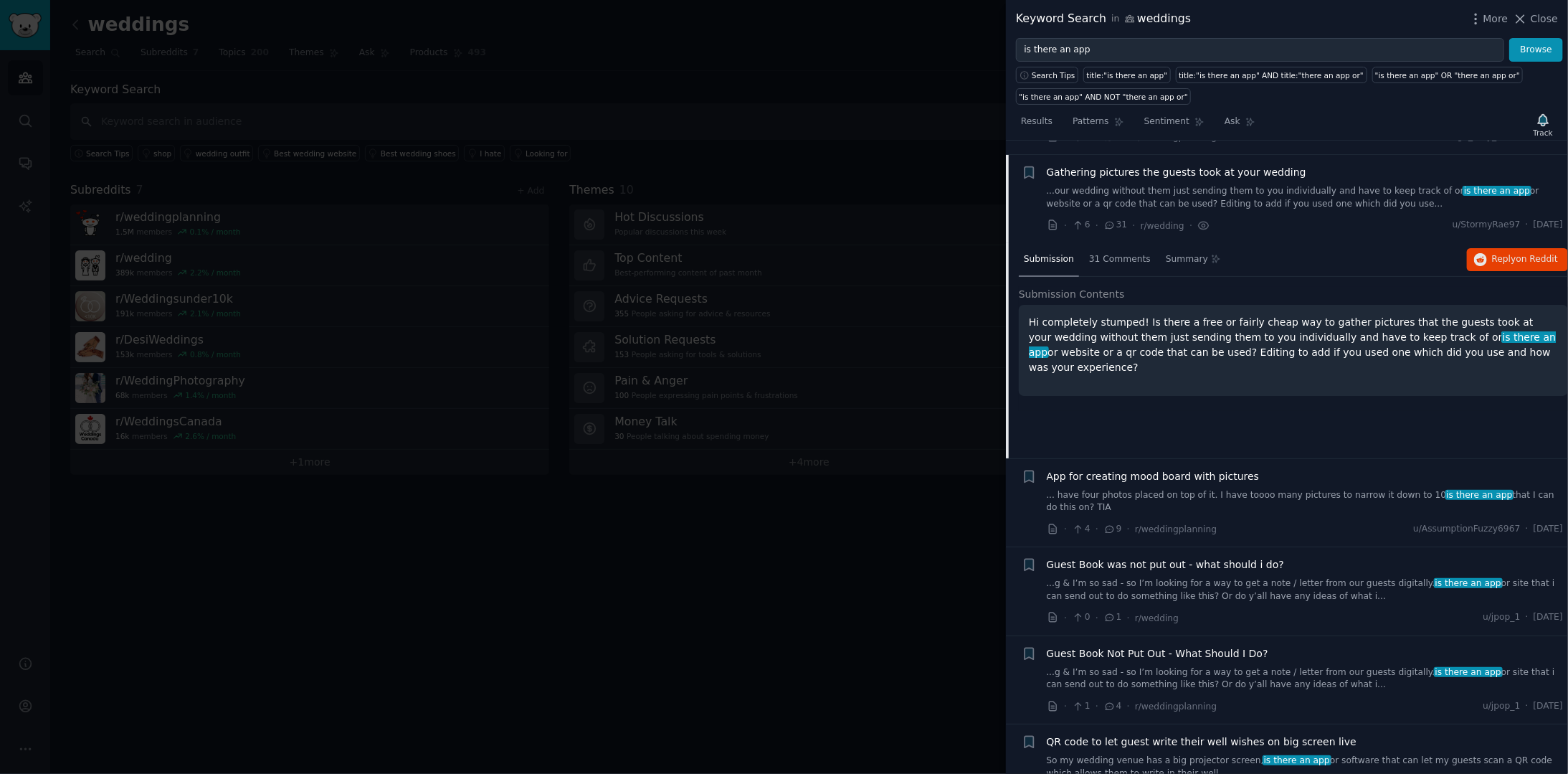
scroll to position [363, 0]
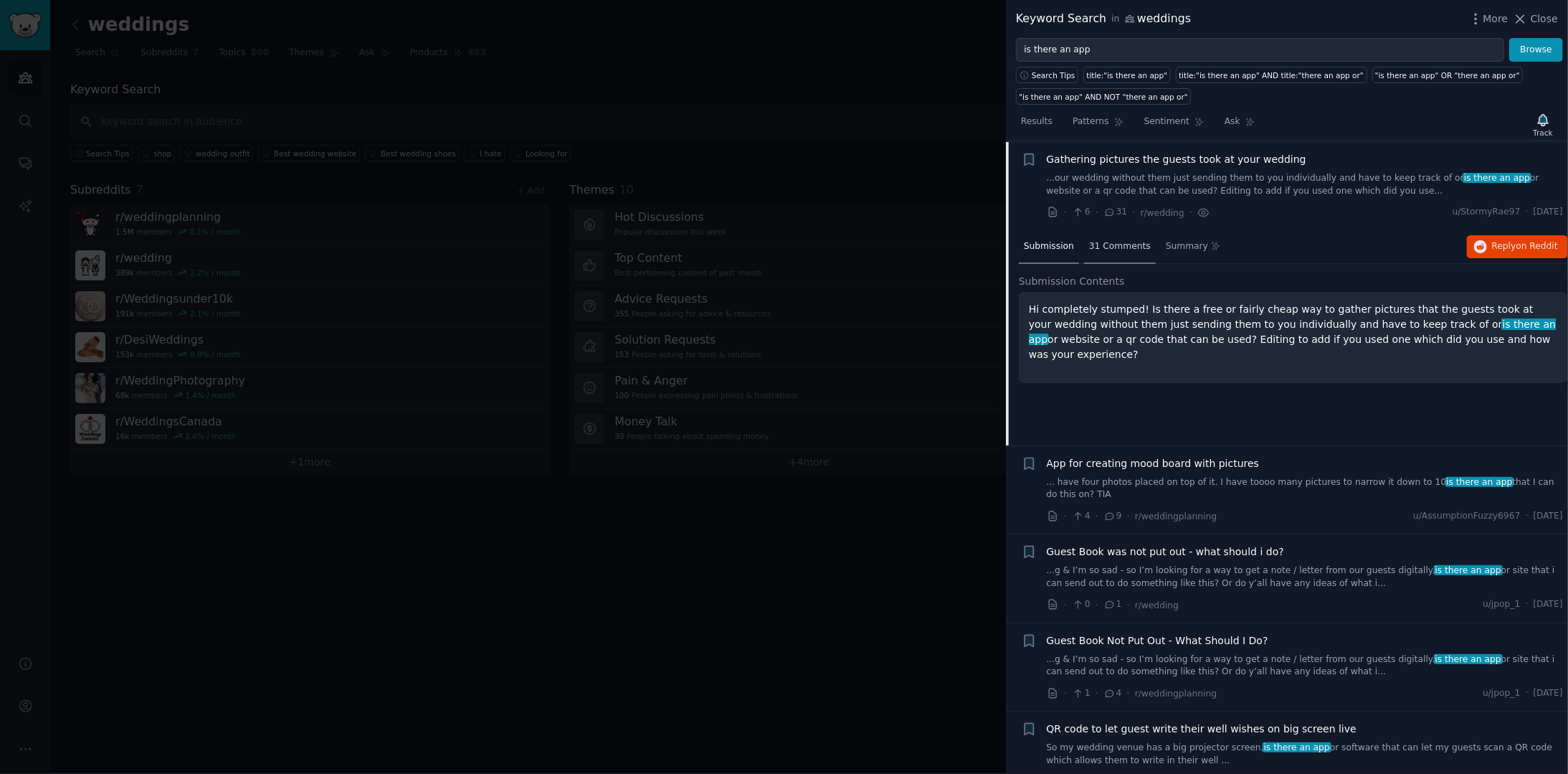
click at [1097, 248] on span "31 Comments" at bounding box center [1120, 247] width 62 height 13
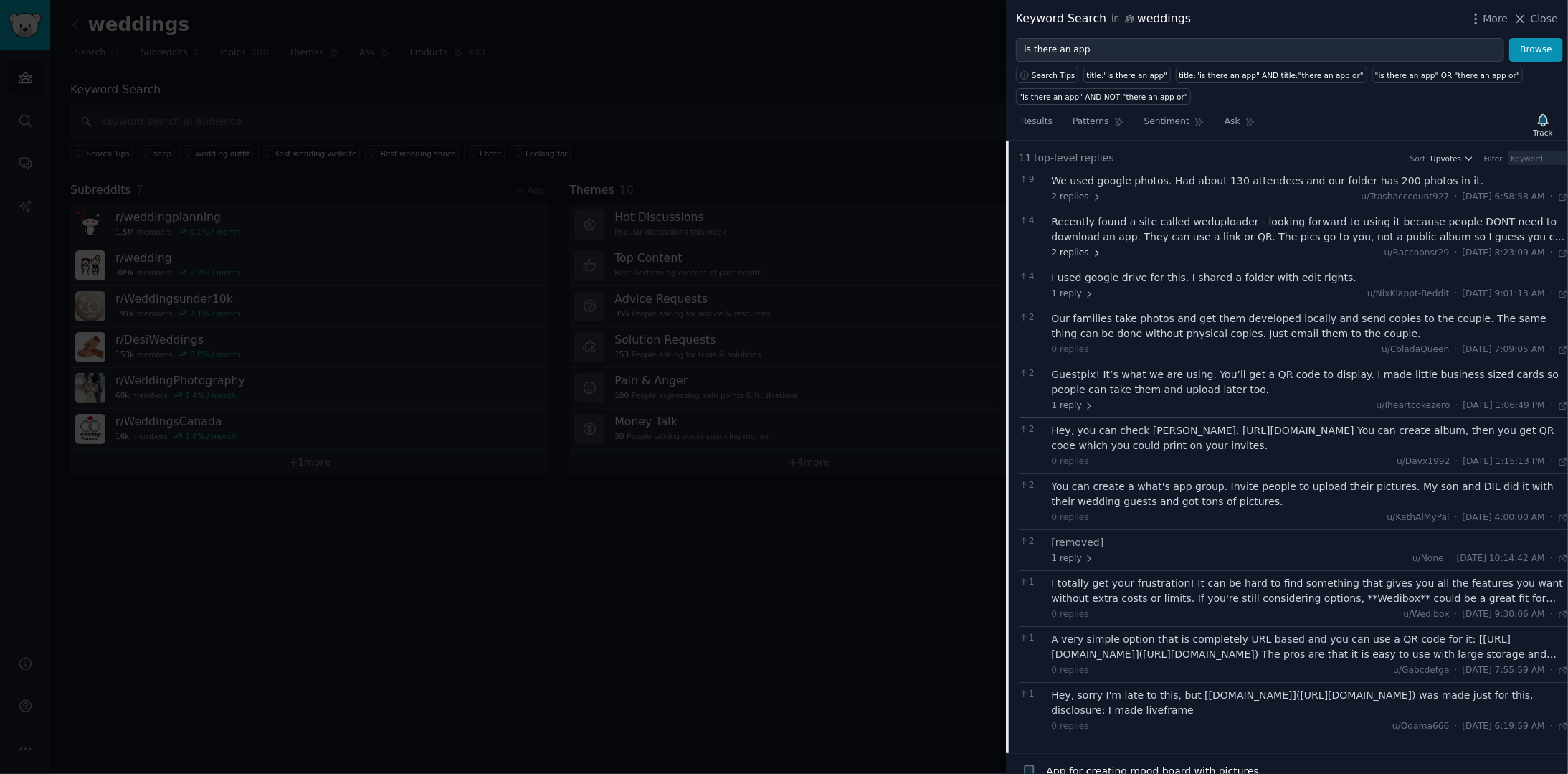
scroll to position [506, 0]
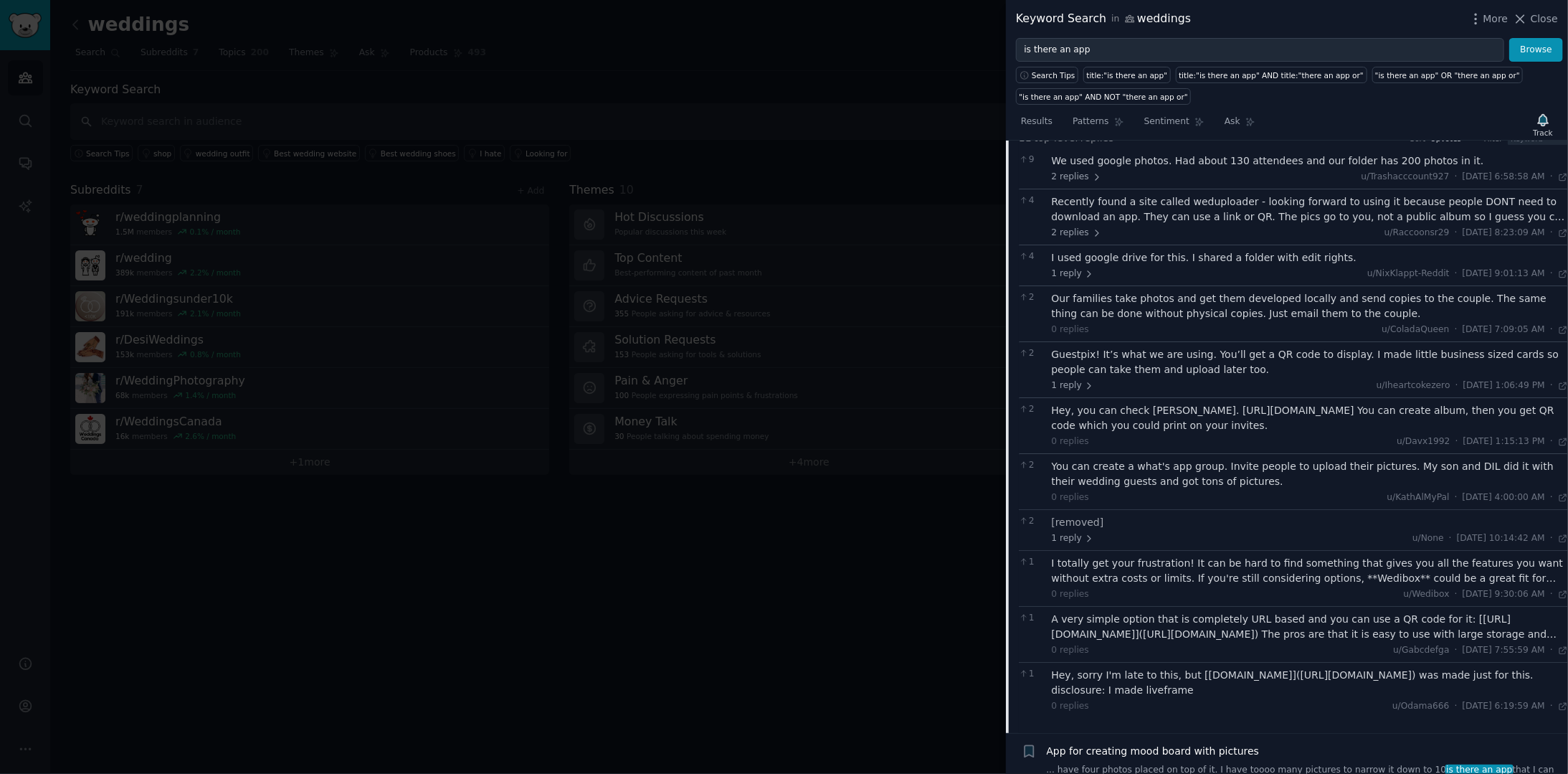
click at [739, 642] on div at bounding box center [784, 387] width 1568 height 774
